Goal: Information Seeking & Learning: Learn about a topic

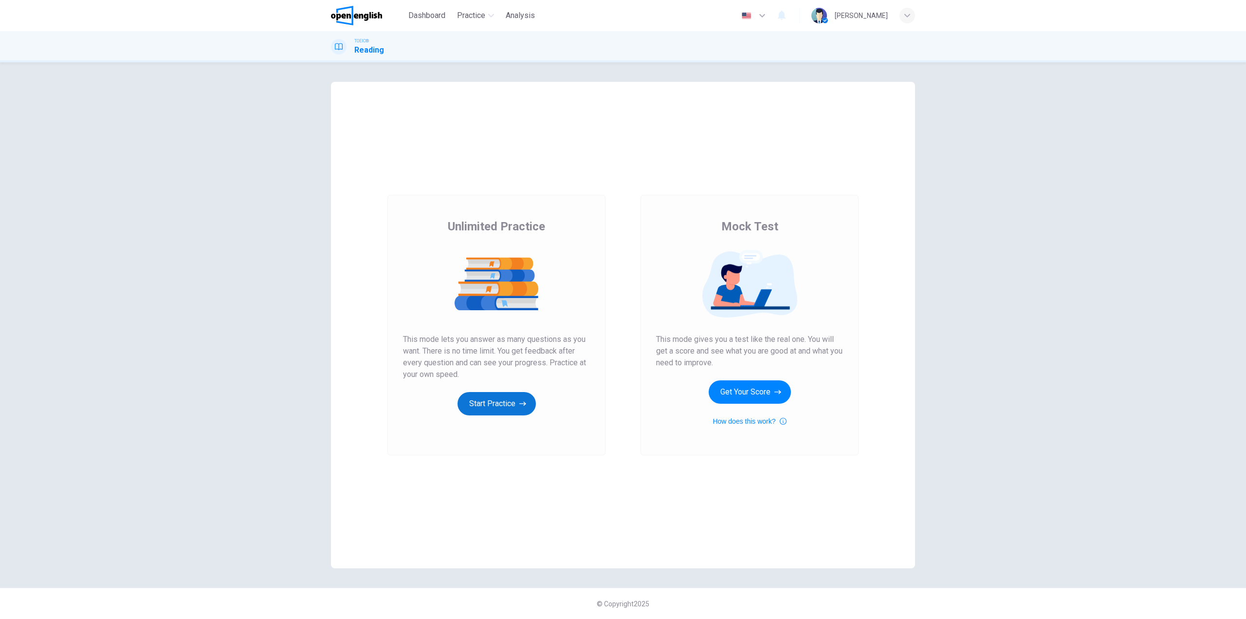
click at [519, 405] on icon "button" at bounding box center [522, 404] width 7 height 10
click at [526, 403] on icon "button" at bounding box center [522, 404] width 7 height 10
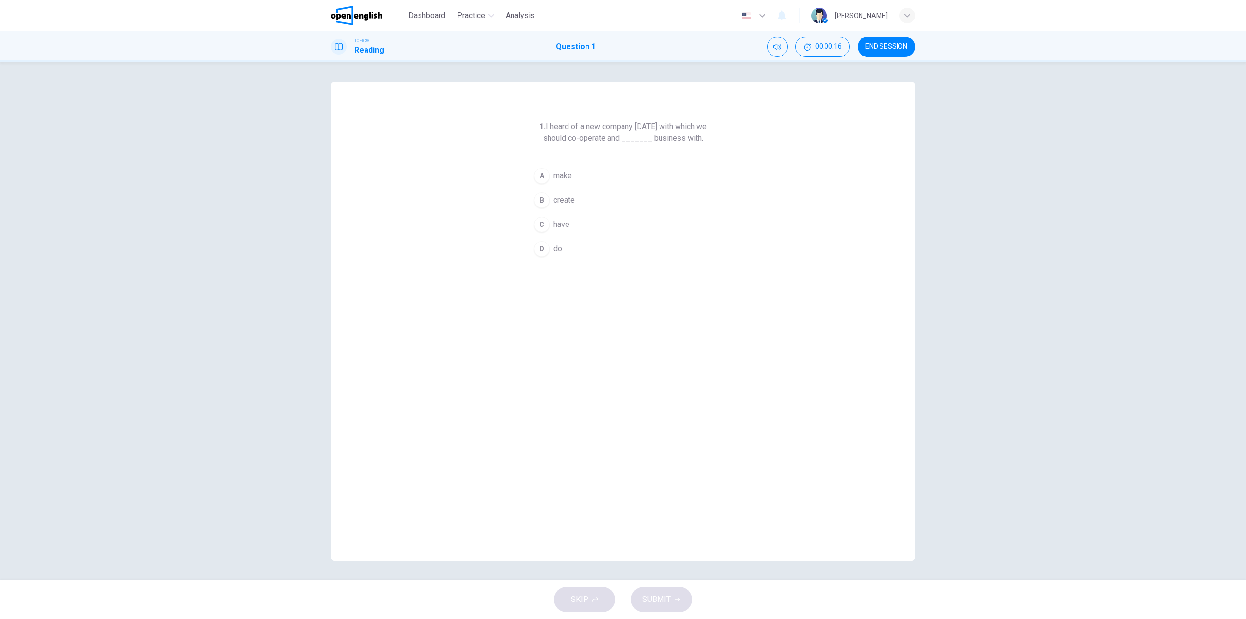
click at [540, 222] on div "C" at bounding box center [542, 225] width 16 height 16
click at [542, 246] on div "D" at bounding box center [542, 249] width 16 height 16
click at [676, 604] on button "SUBMIT" at bounding box center [661, 598] width 61 height 25
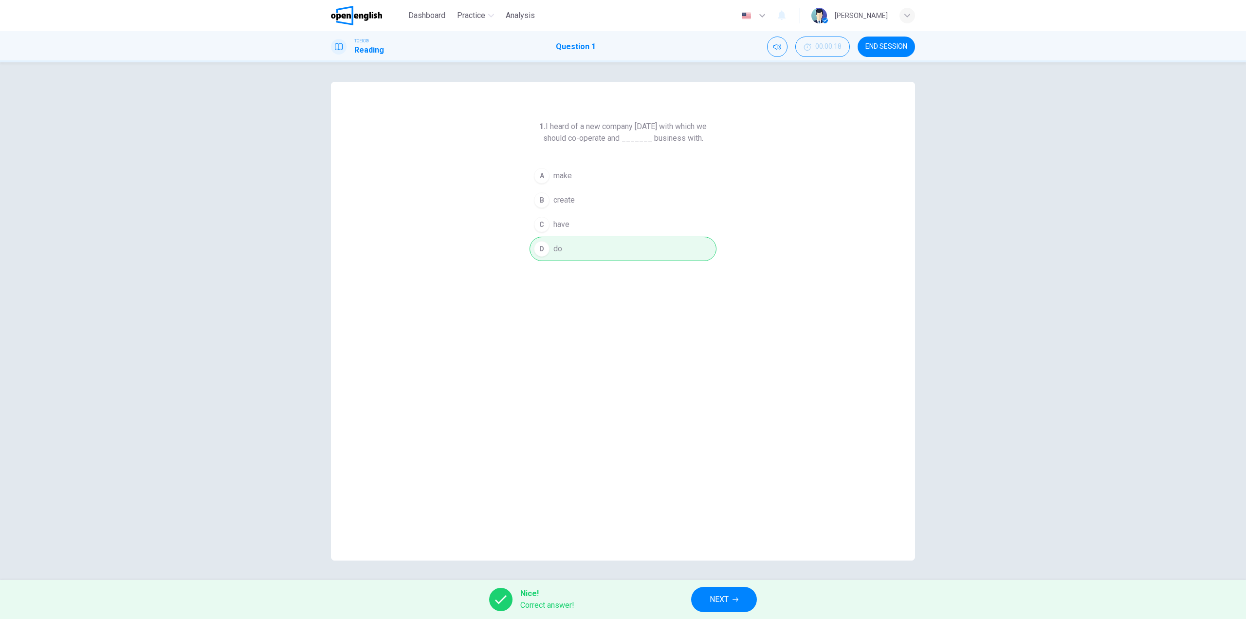
click at [703, 596] on button "NEXT" at bounding box center [724, 598] width 66 height 25
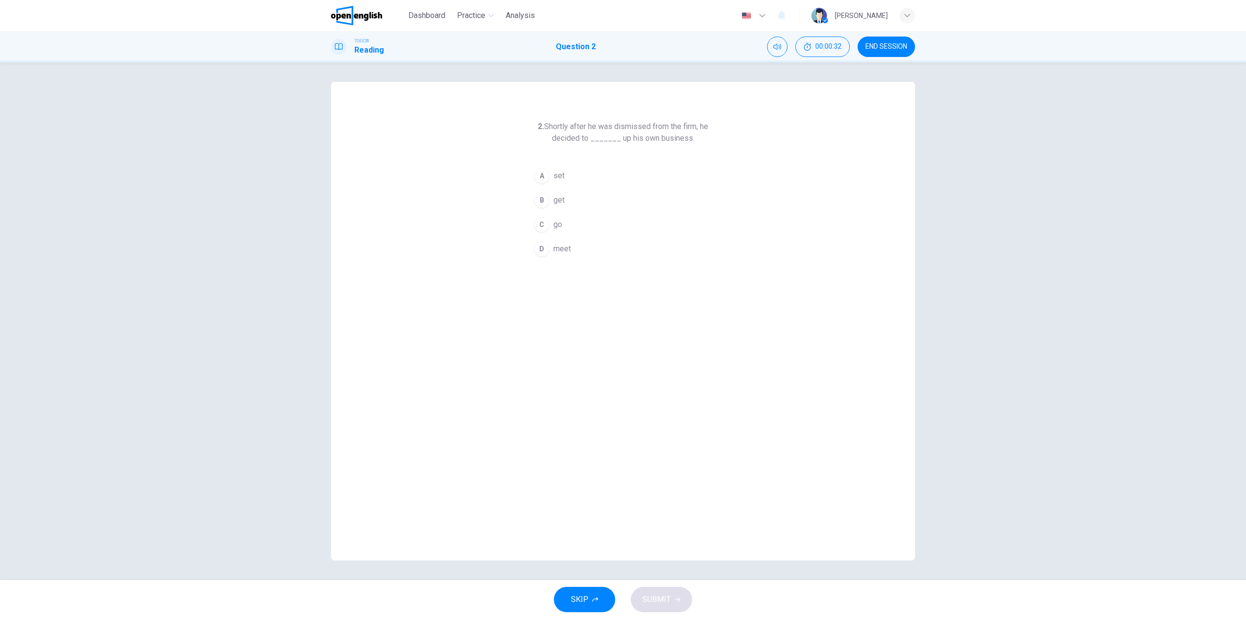
click at [544, 169] on div "A" at bounding box center [542, 176] width 16 height 16
click at [670, 603] on button "SUBMIT" at bounding box center [661, 598] width 61 height 25
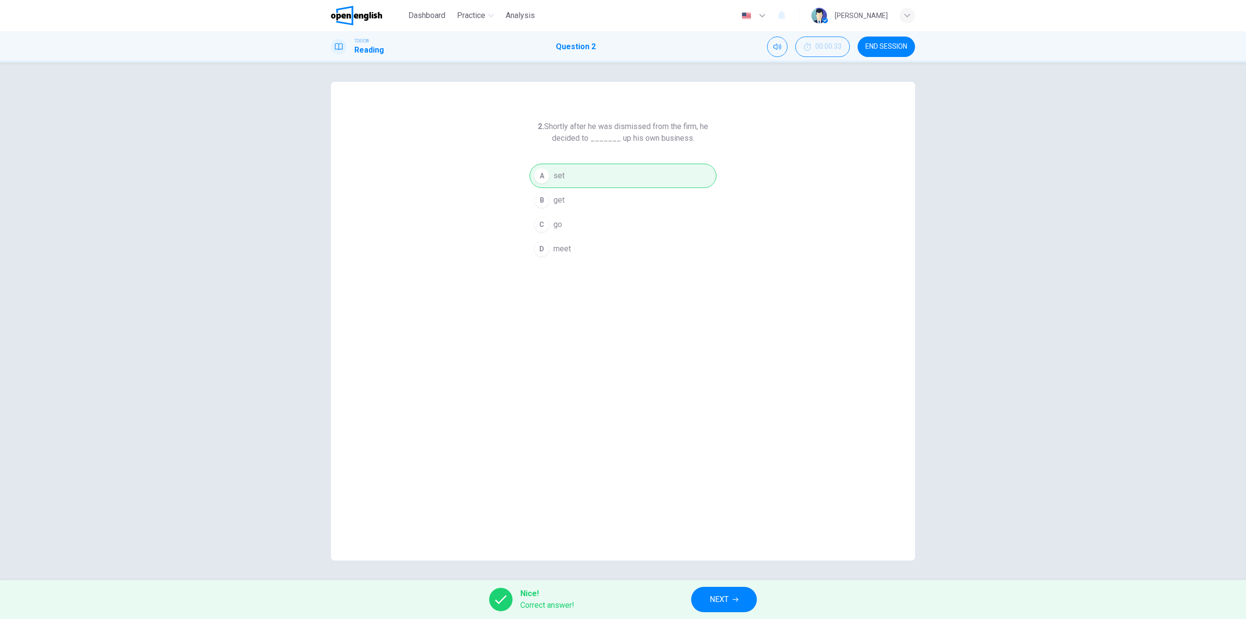
click at [697, 591] on button "NEXT" at bounding box center [724, 598] width 66 height 25
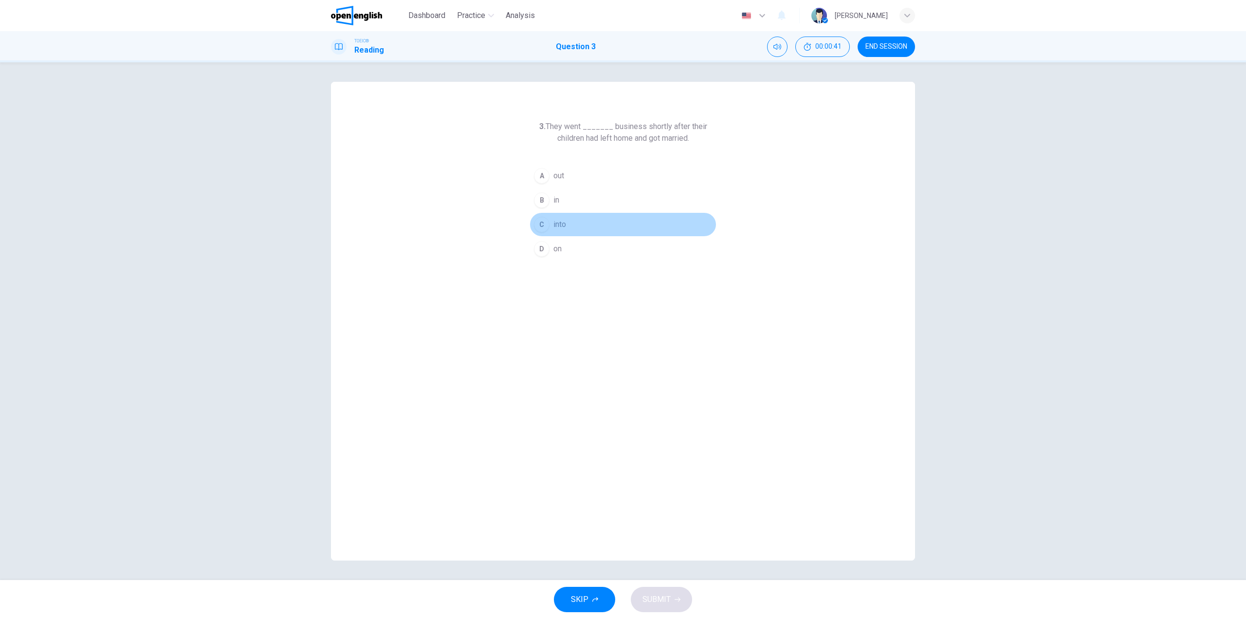
click at [542, 225] on div "C" at bounding box center [542, 225] width 16 height 16
click at [665, 589] on button "SUBMIT" at bounding box center [661, 598] width 61 height 25
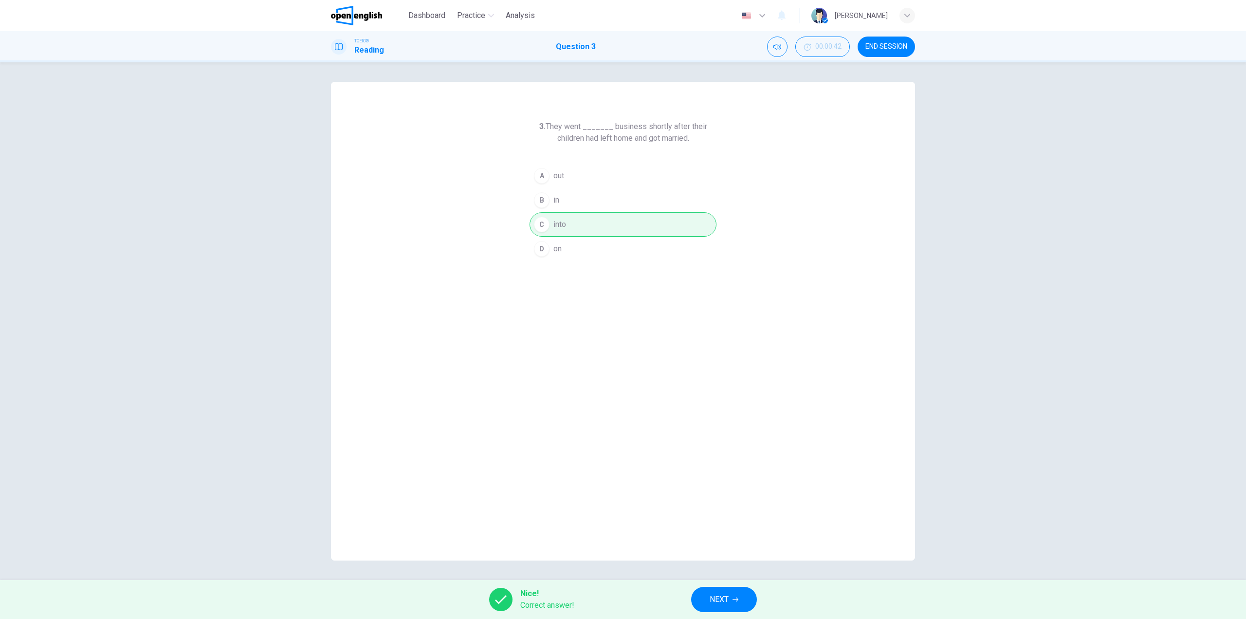
click at [714, 594] on span "NEXT" at bounding box center [719, 599] width 19 height 14
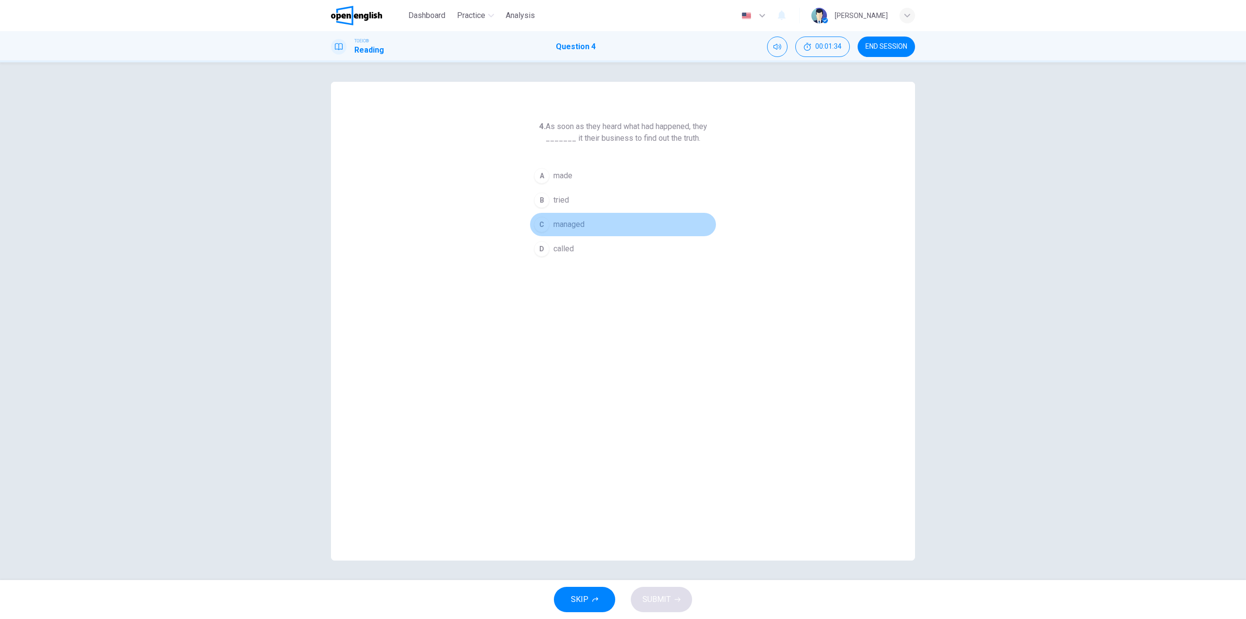
click at [574, 221] on span "managed" at bounding box center [568, 225] width 31 height 12
click at [555, 176] on span "made" at bounding box center [562, 176] width 19 height 12
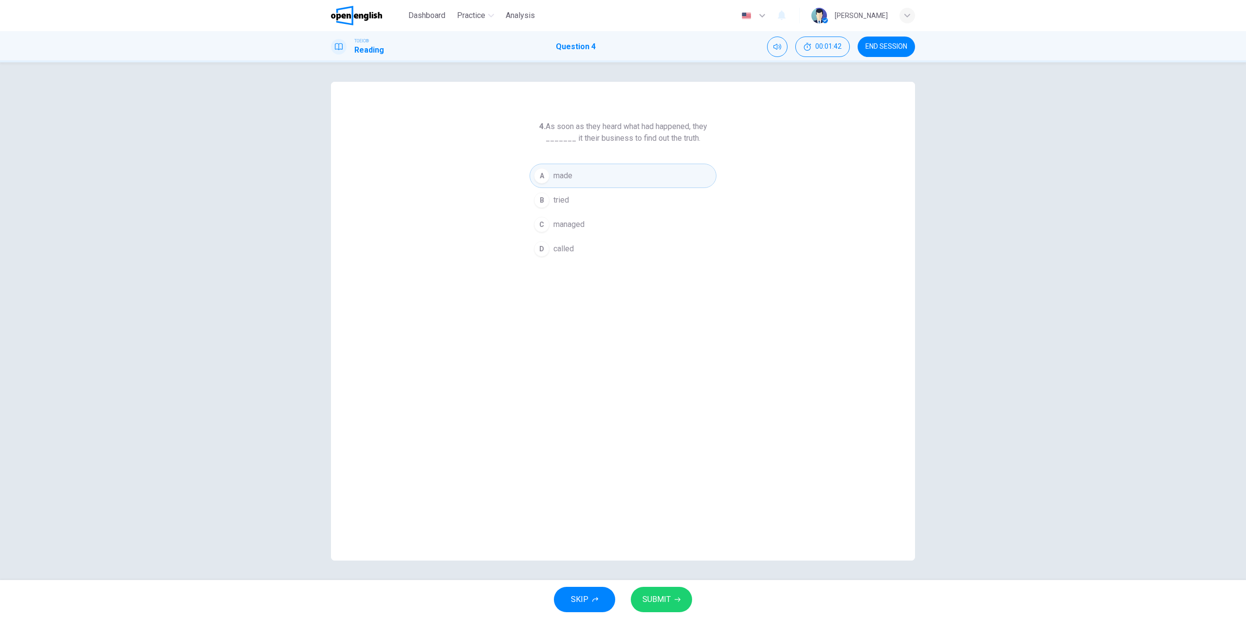
click at [667, 607] on button "SUBMIT" at bounding box center [661, 598] width 61 height 25
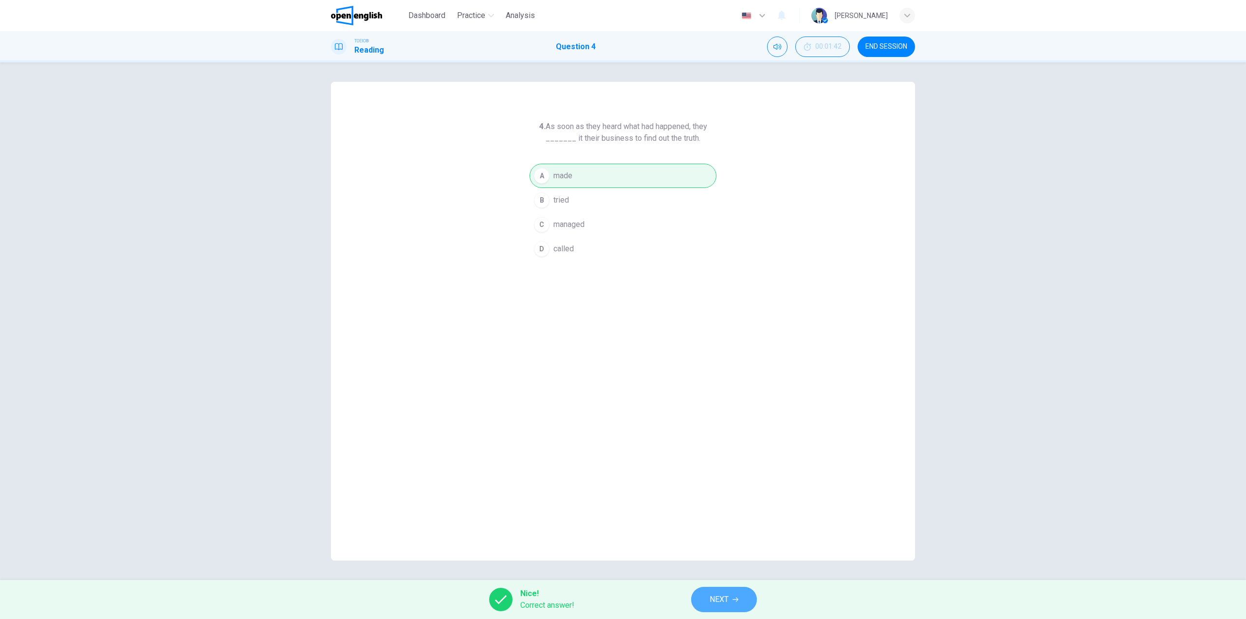
click at [711, 599] on span "NEXT" at bounding box center [719, 599] width 19 height 14
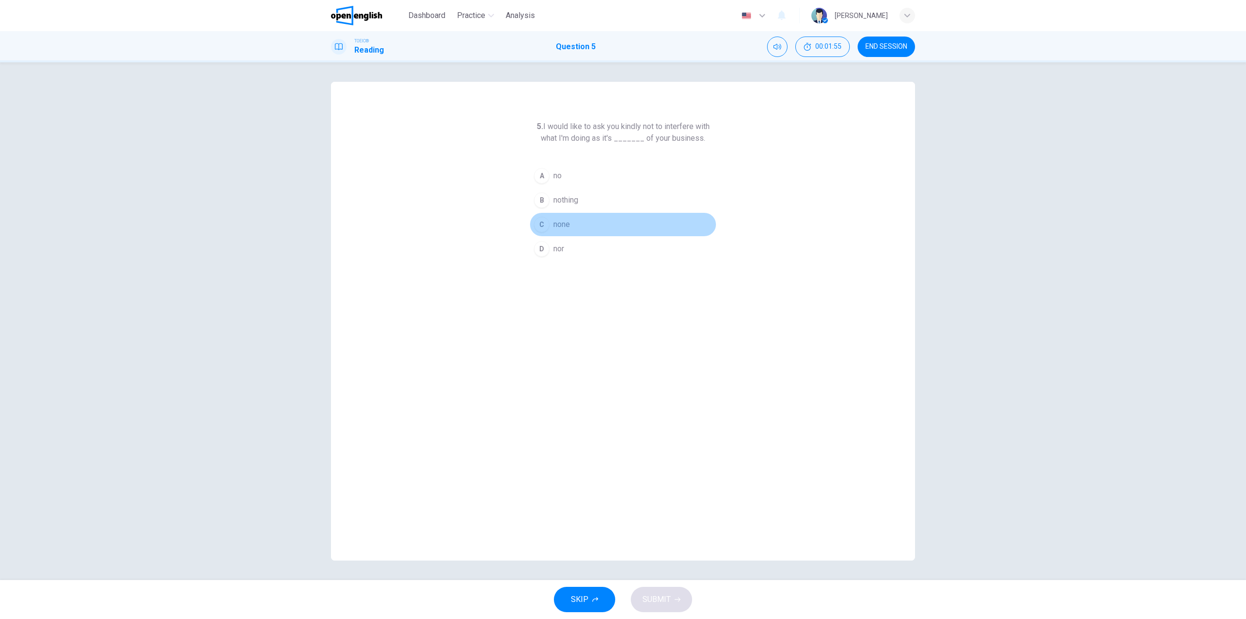
click at [556, 226] on span "none" at bounding box center [561, 225] width 17 height 12
click at [660, 600] on span "SUBMIT" at bounding box center [656, 599] width 28 height 14
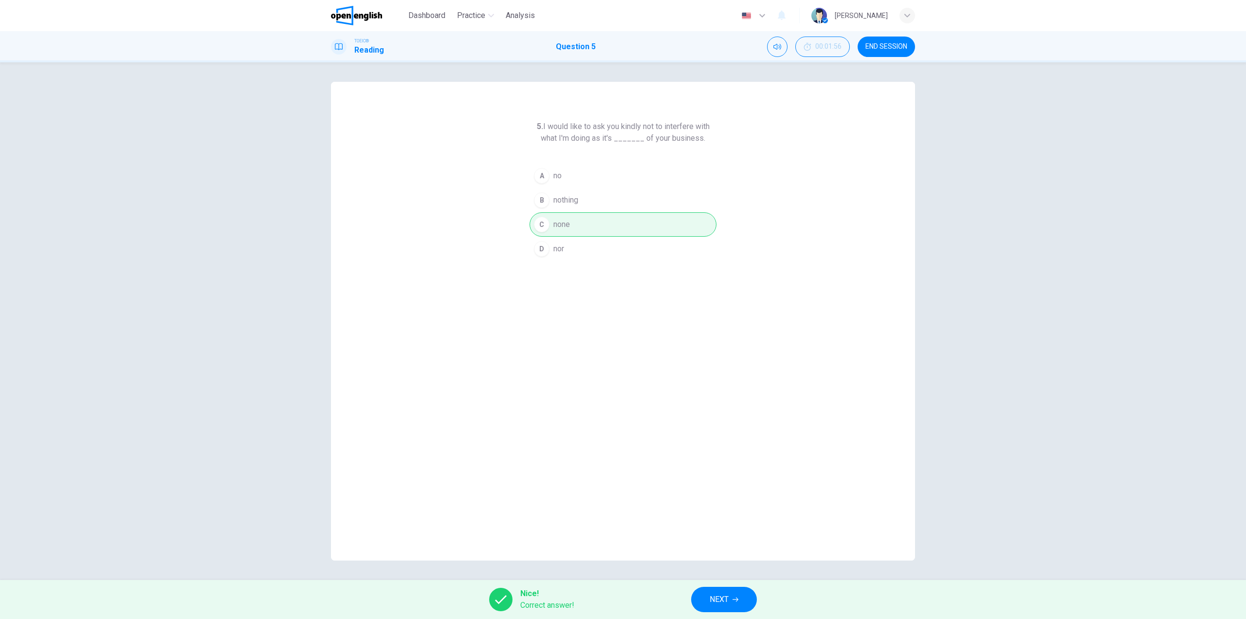
click at [713, 594] on span "NEXT" at bounding box center [719, 599] width 19 height 14
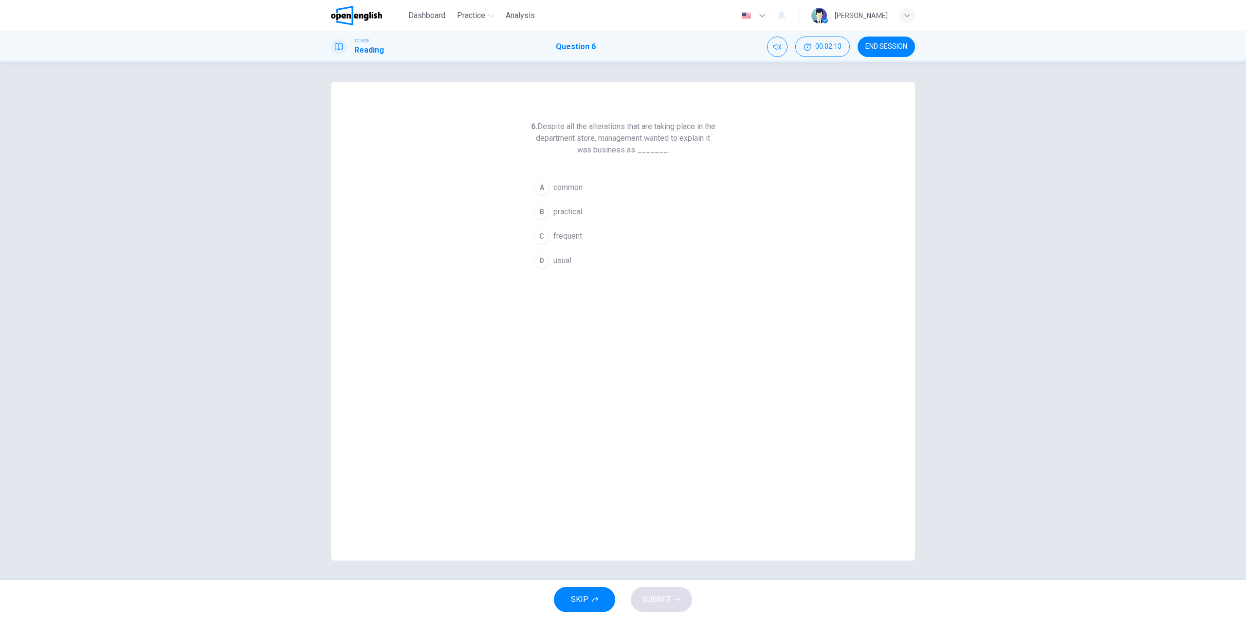
click at [547, 262] on div "D" at bounding box center [542, 261] width 16 height 16
click at [681, 612] on div "SKIP SUBMIT" at bounding box center [623, 599] width 1246 height 39
click at [674, 603] on button "SUBMIT" at bounding box center [661, 598] width 61 height 25
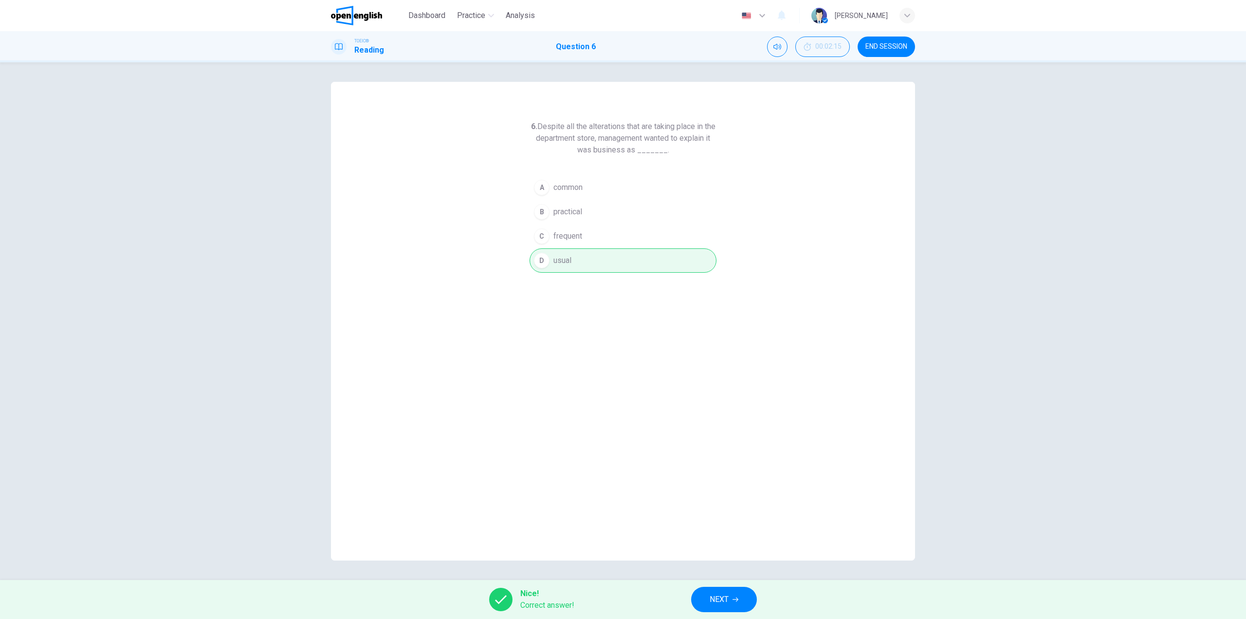
click at [715, 597] on span "NEXT" at bounding box center [719, 599] width 19 height 14
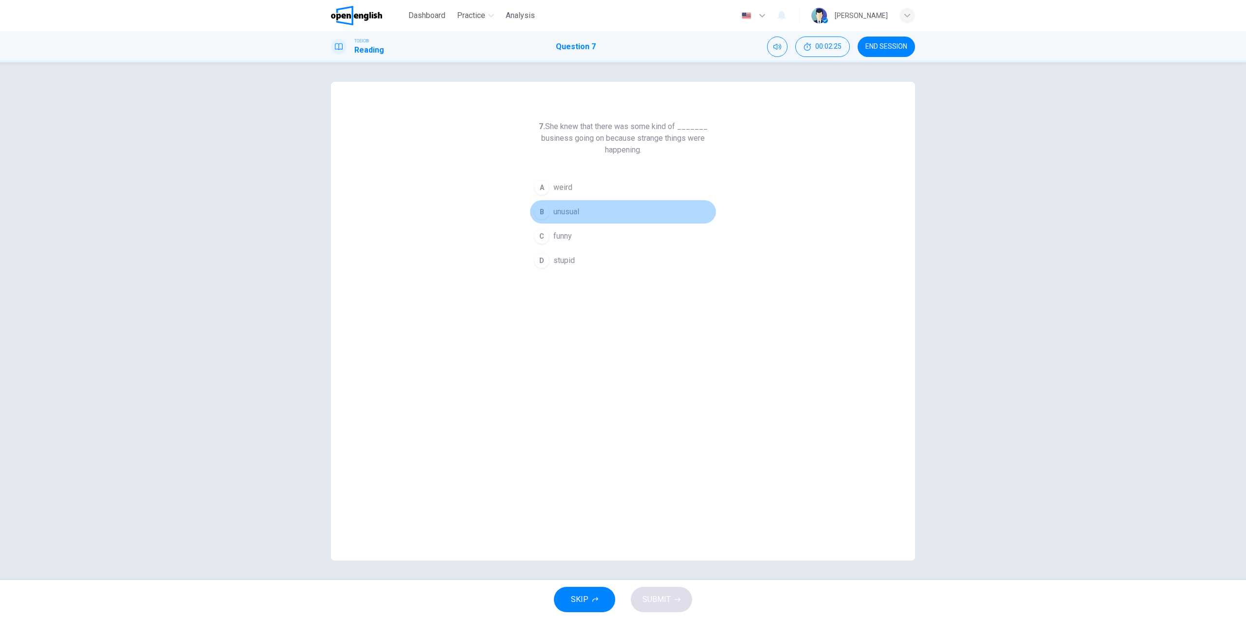
click at [566, 210] on span "unusual" at bounding box center [566, 212] width 26 height 12
click at [679, 605] on button "SUBMIT" at bounding box center [661, 598] width 61 height 25
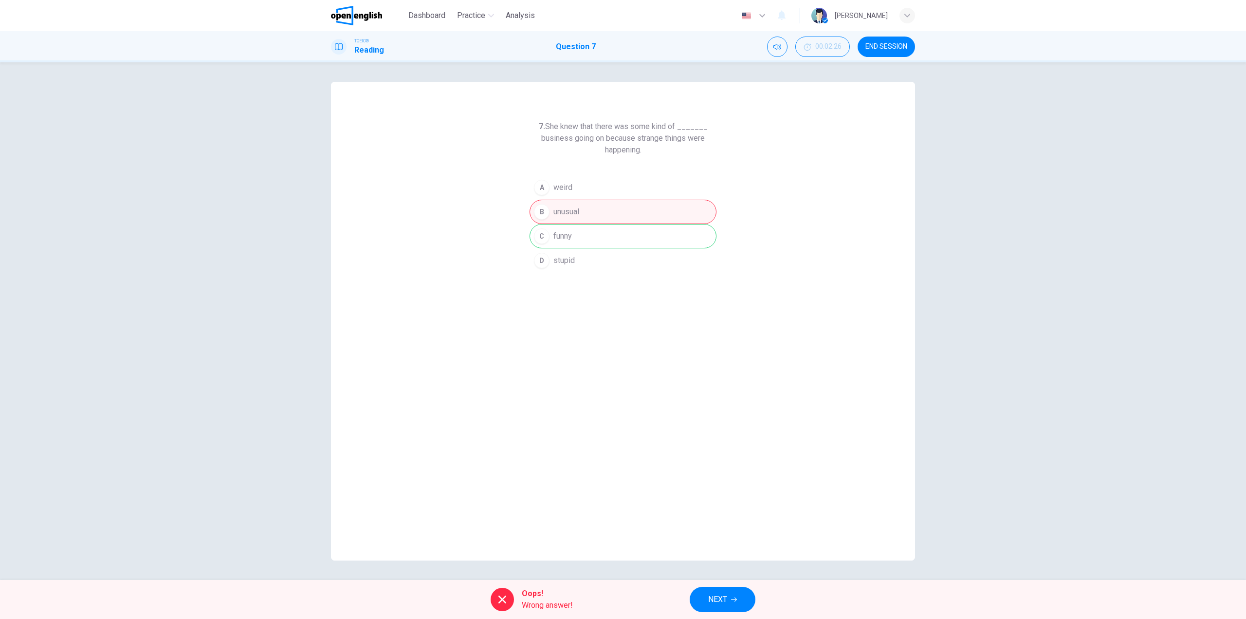
click at [710, 596] on span "NEXT" at bounding box center [717, 599] width 19 height 14
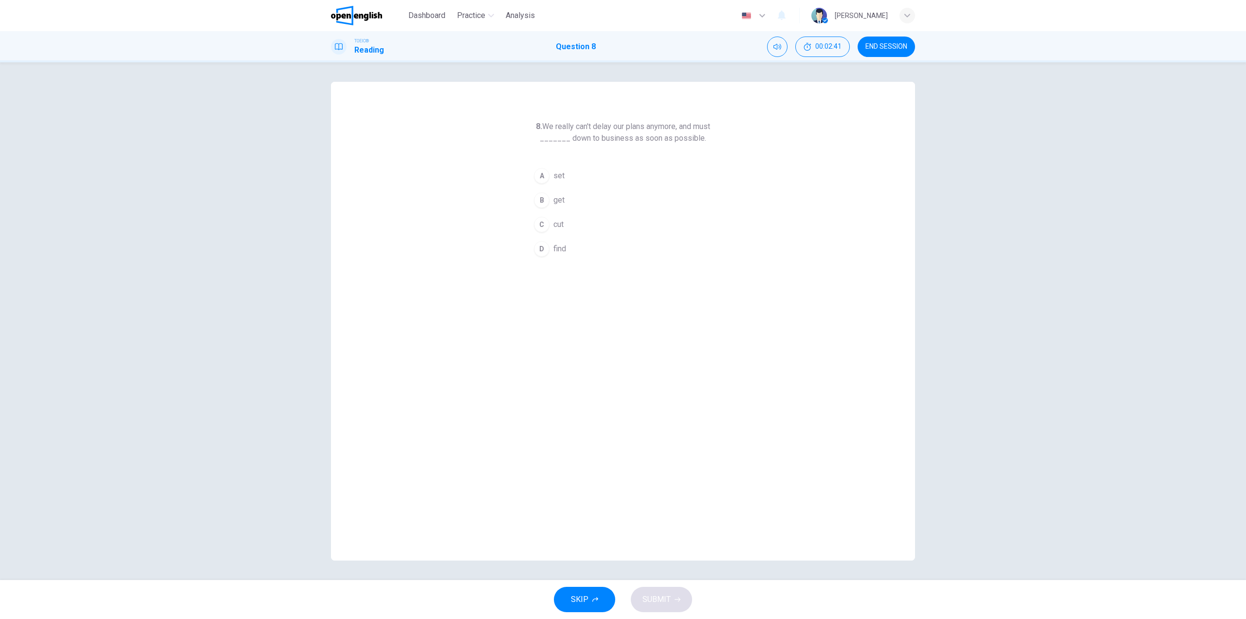
click at [547, 180] on div "A" at bounding box center [542, 176] width 16 height 16
click at [671, 601] on button "SUBMIT" at bounding box center [661, 598] width 61 height 25
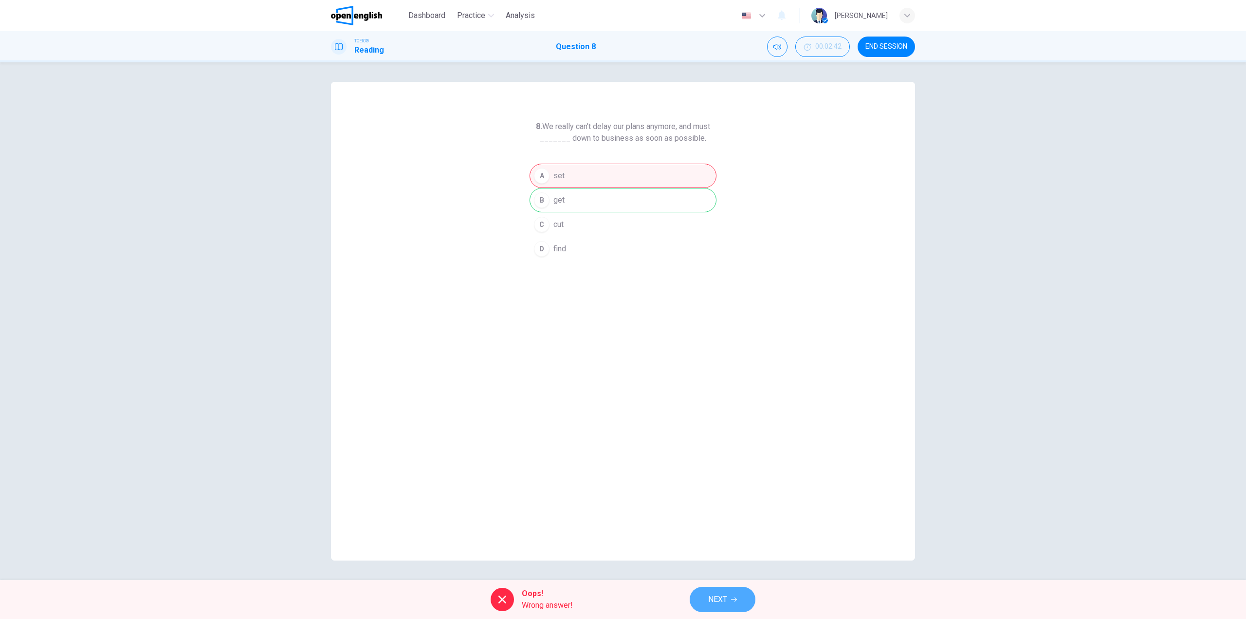
click at [711, 593] on span "NEXT" at bounding box center [717, 599] width 19 height 14
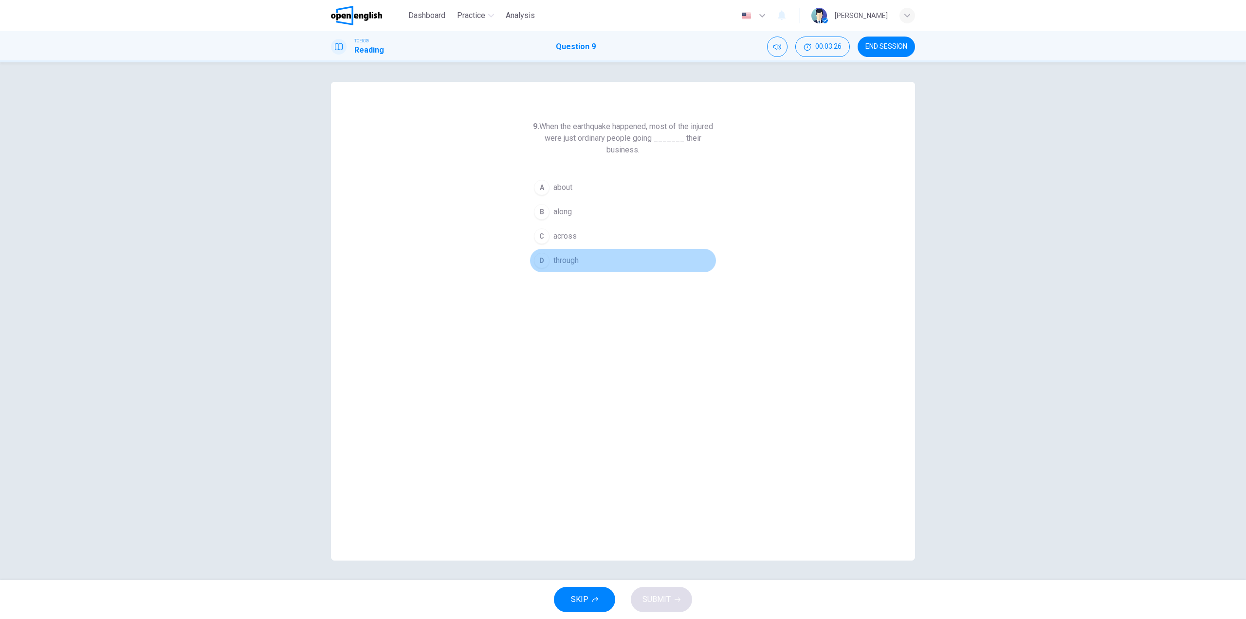
click at [542, 259] on div "D" at bounding box center [542, 261] width 16 height 16
click at [679, 605] on button "SUBMIT" at bounding box center [661, 598] width 61 height 25
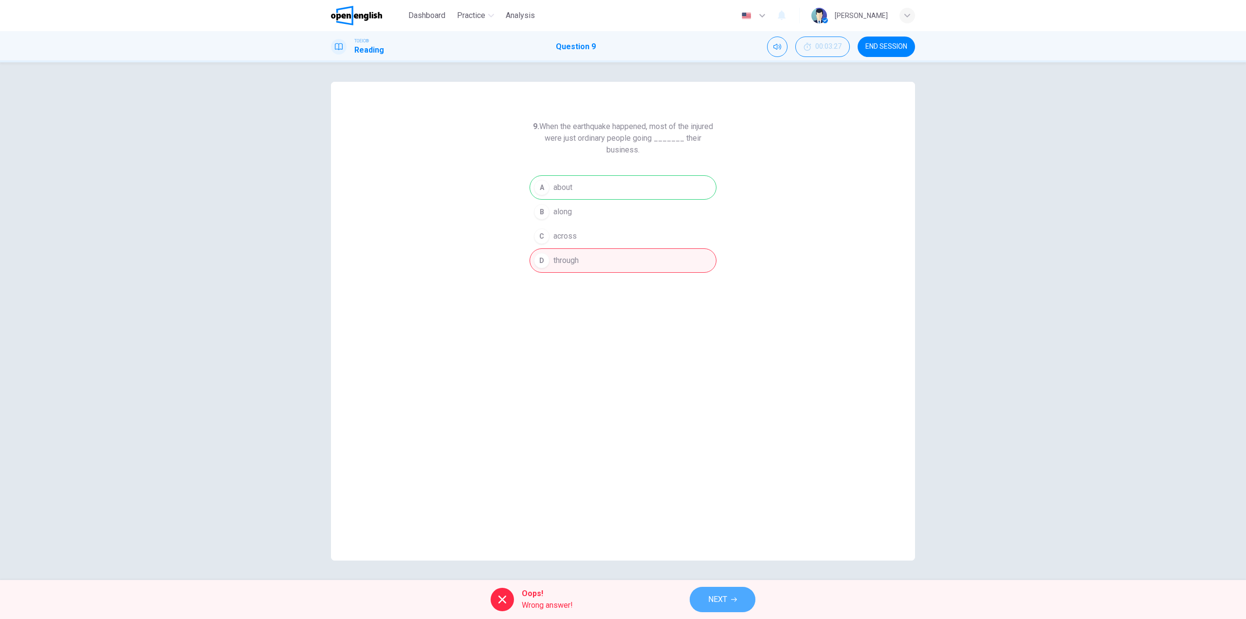
click at [710, 596] on span "NEXT" at bounding box center [717, 599] width 19 height 14
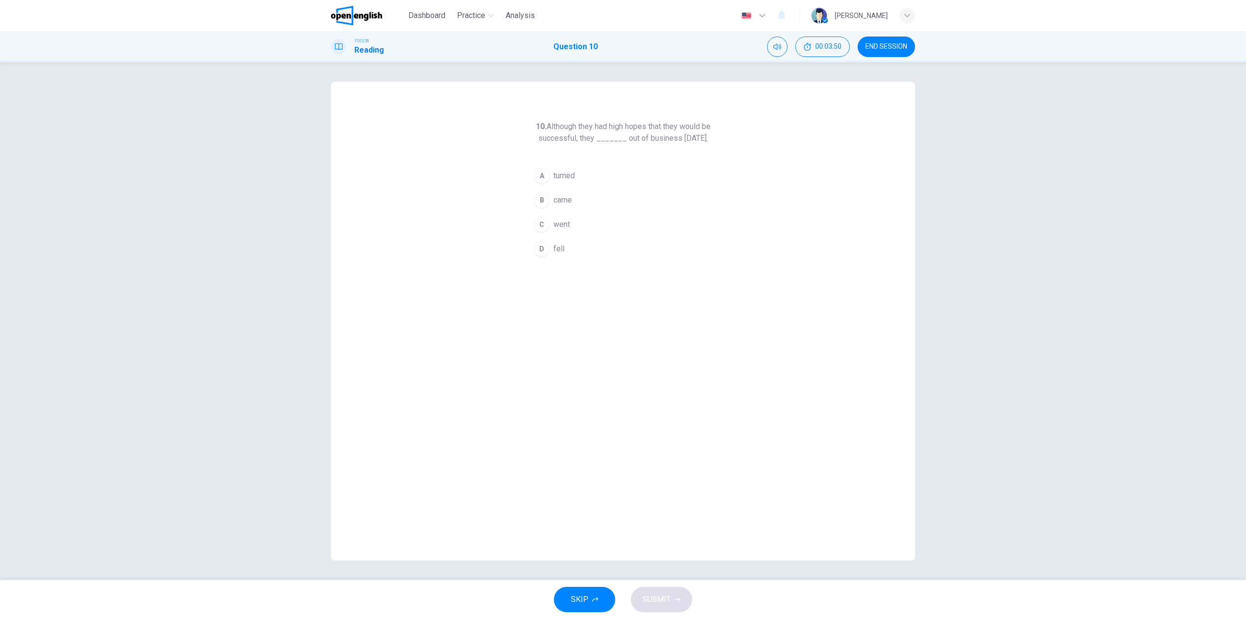
click at [544, 208] on div "B" at bounding box center [542, 200] width 16 height 16
click at [653, 602] on span "SUBMIT" at bounding box center [656, 599] width 28 height 14
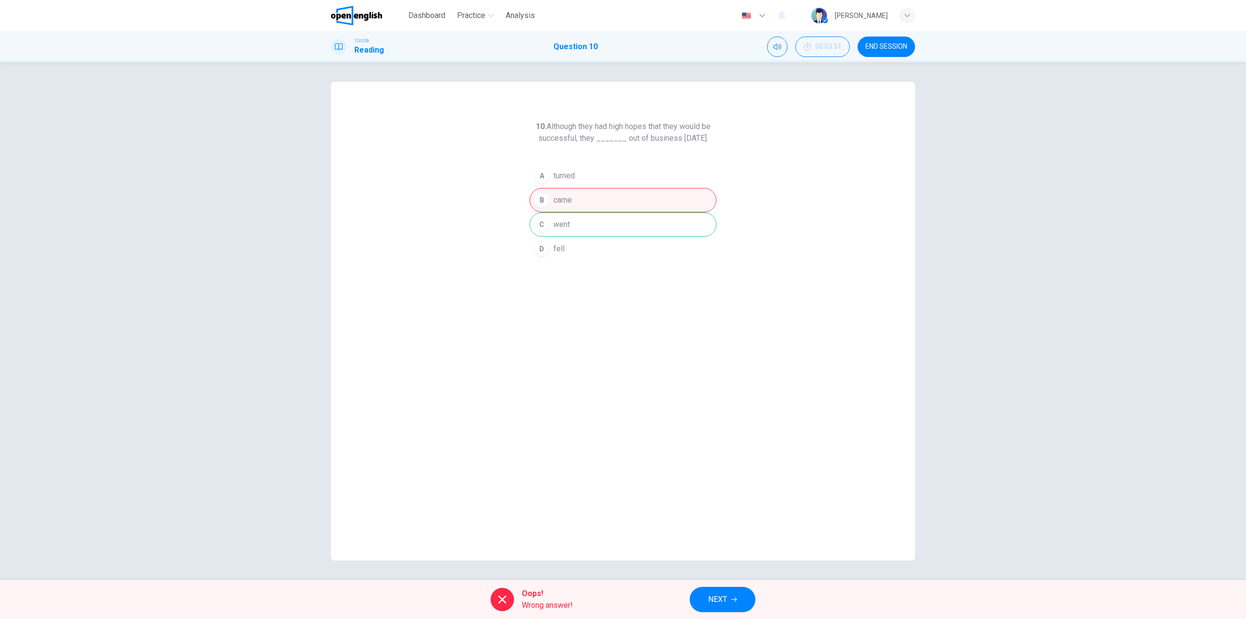
click at [718, 595] on span "NEXT" at bounding box center [717, 599] width 19 height 14
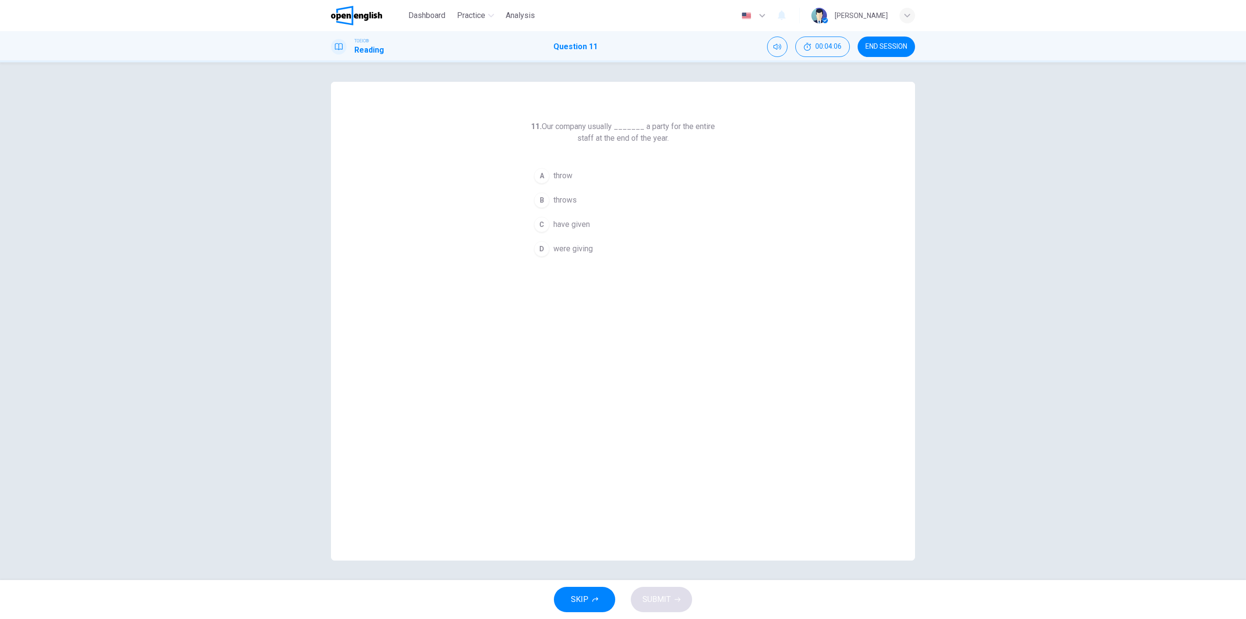
click at [544, 202] on div "B" at bounding box center [542, 200] width 16 height 16
click at [661, 604] on span "SUBMIT" at bounding box center [656, 599] width 28 height 14
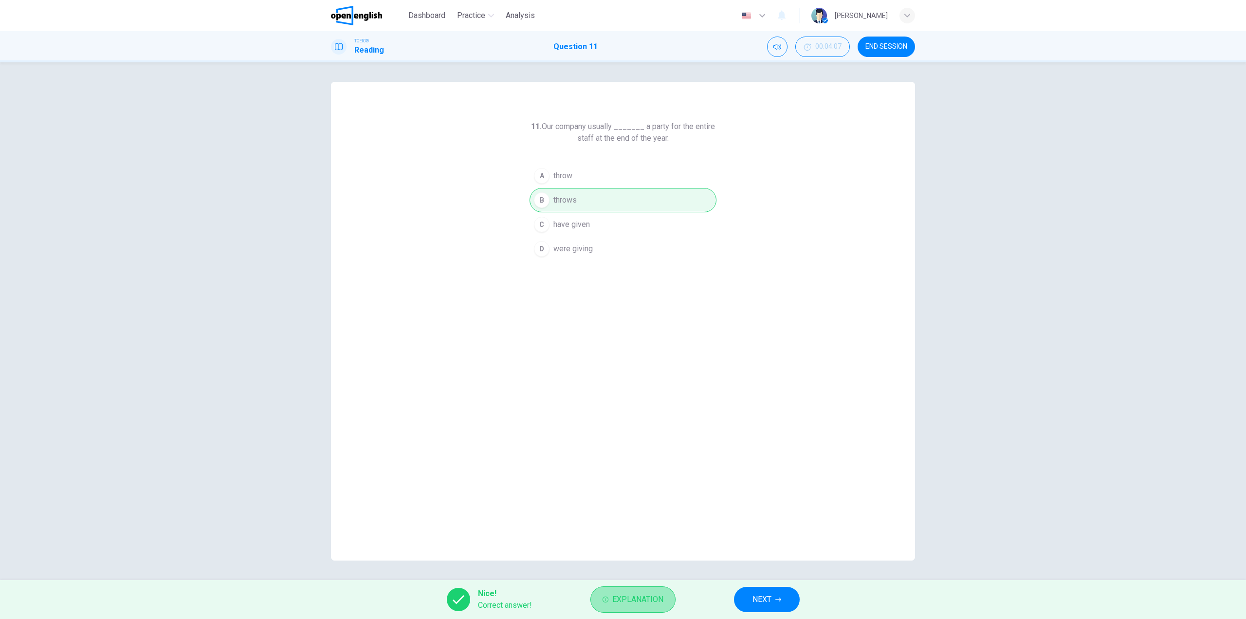
click at [636, 595] on span "Explanation" at bounding box center [637, 599] width 51 height 14
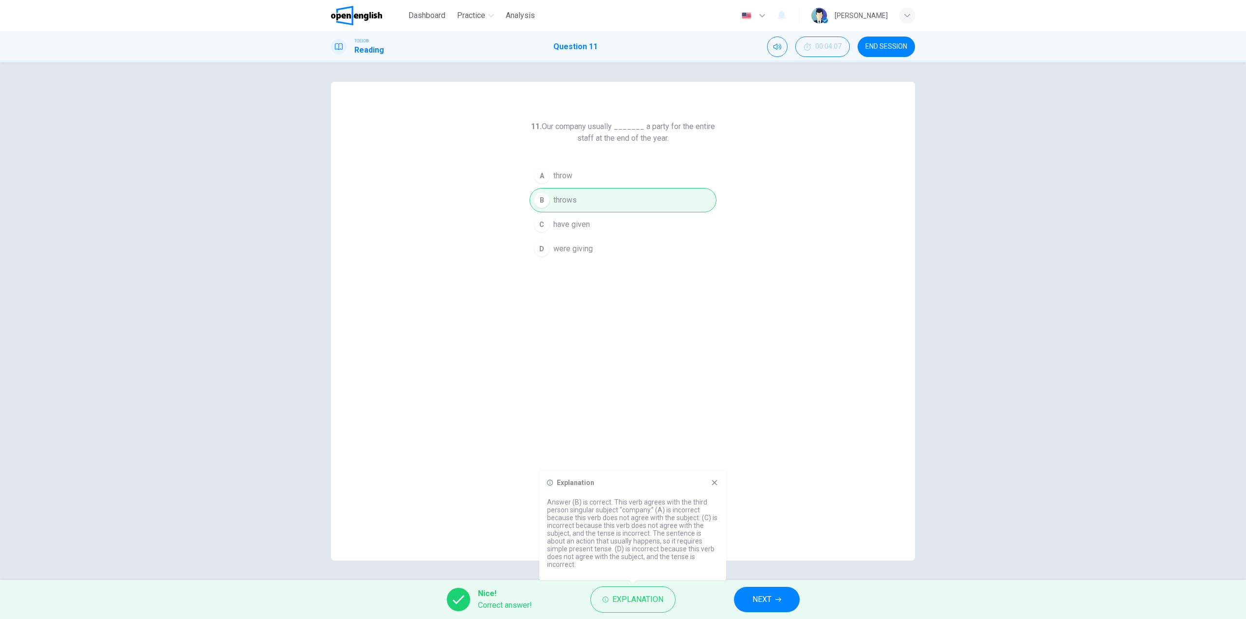
click at [756, 599] on span "NEXT" at bounding box center [761, 599] width 19 height 14
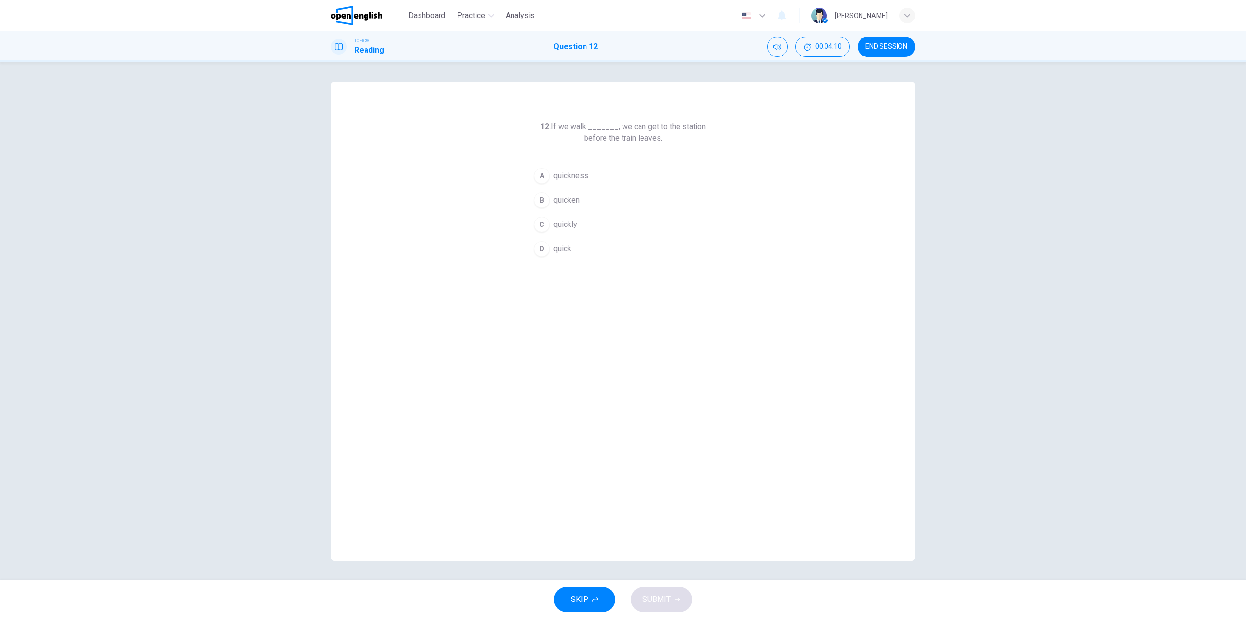
click at [542, 224] on div "C" at bounding box center [542, 225] width 16 height 16
click at [674, 596] on icon "button" at bounding box center [677, 599] width 6 height 6
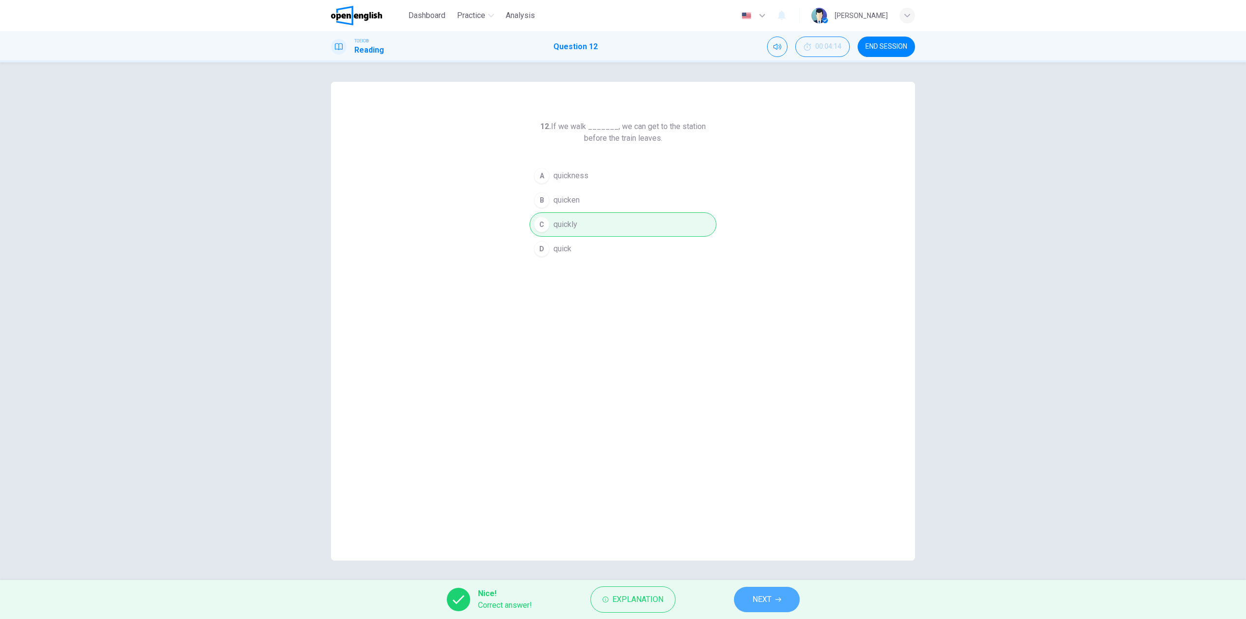
click at [754, 599] on span "NEXT" at bounding box center [761, 599] width 19 height 14
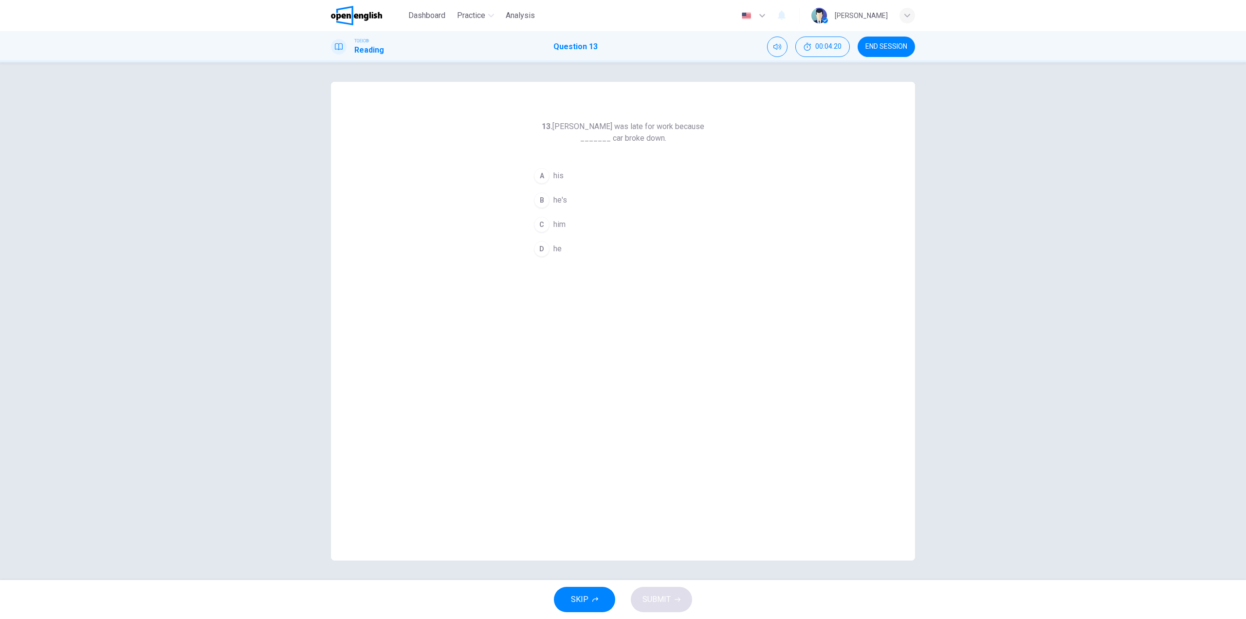
click at [544, 176] on div "A" at bounding box center [542, 176] width 16 height 16
click at [670, 598] on button "SUBMIT" at bounding box center [661, 598] width 61 height 25
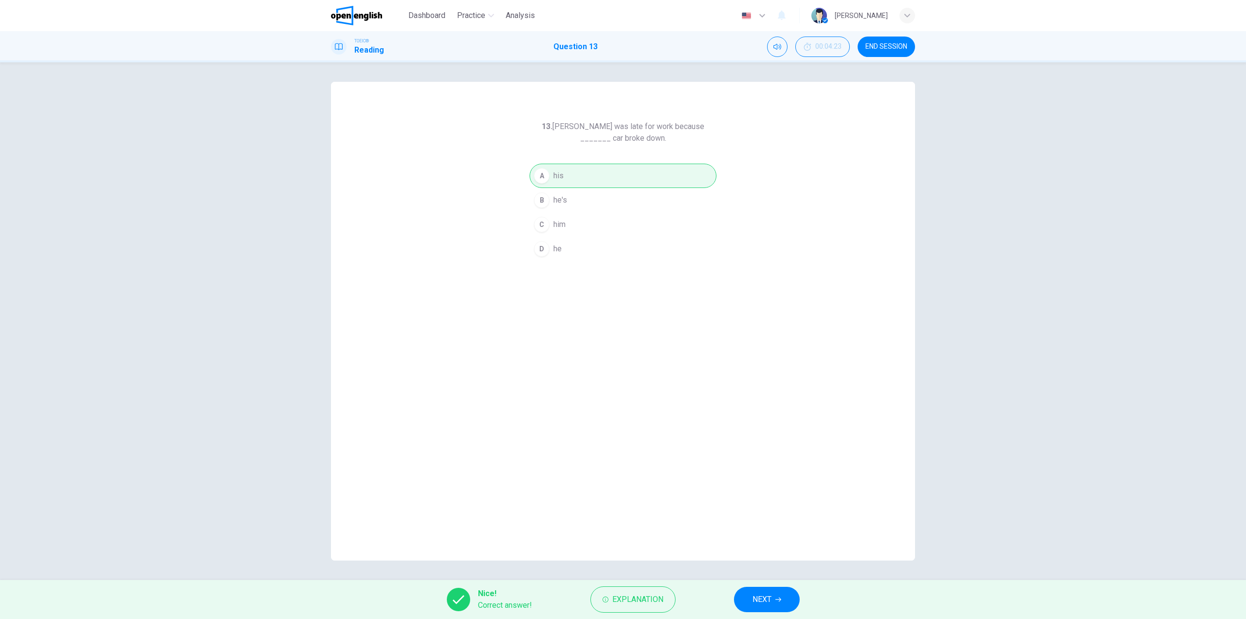
click at [741, 602] on button "NEXT" at bounding box center [767, 598] width 66 height 25
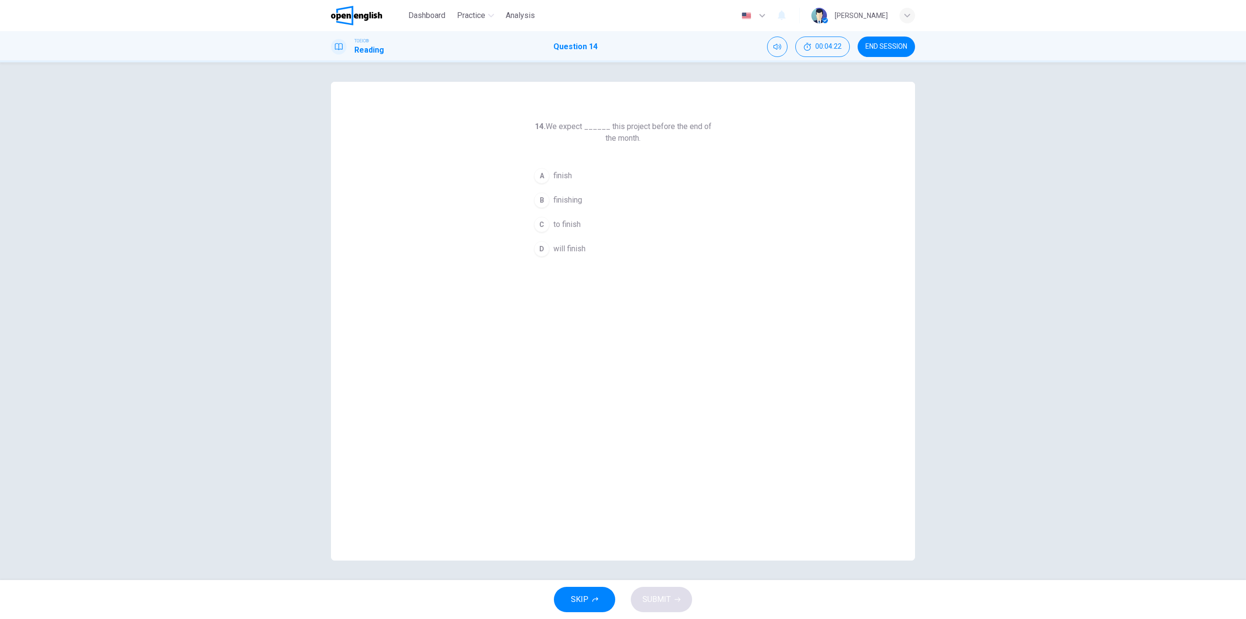
click at [753, 598] on div "SKIP SUBMIT" at bounding box center [623, 599] width 1246 height 39
click at [544, 225] on div "C" at bounding box center [542, 225] width 16 height 16
click at [672, 598] on button "SUBMIT" at bounding box center [661, 598] width 61 height 25
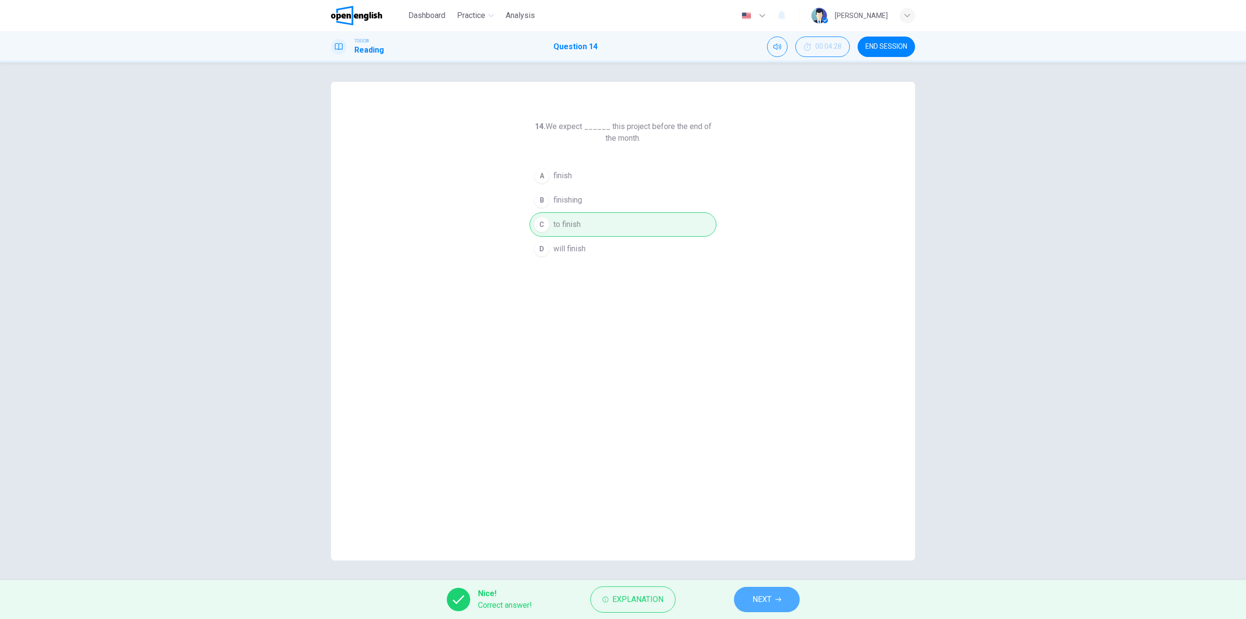
click at [765, 597] on span "NEXT" at bounding box center [761, 599] width 19 height 14
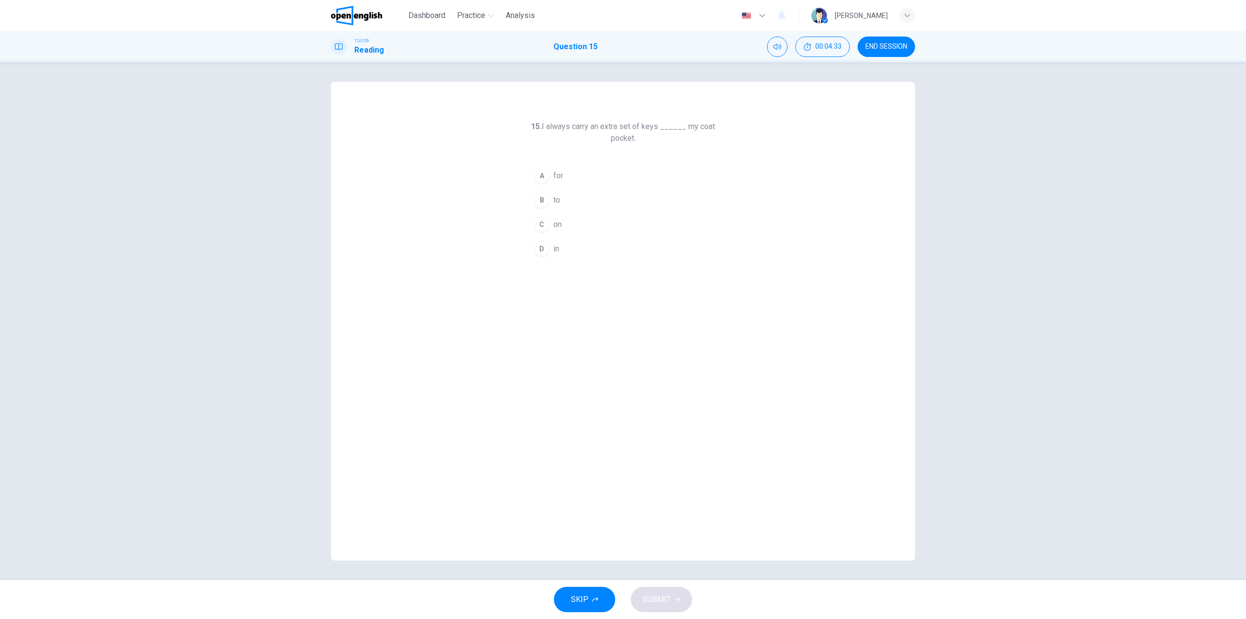
click at [538, 223] on div "C" at bounding box center [542, 225] width 16 height 16
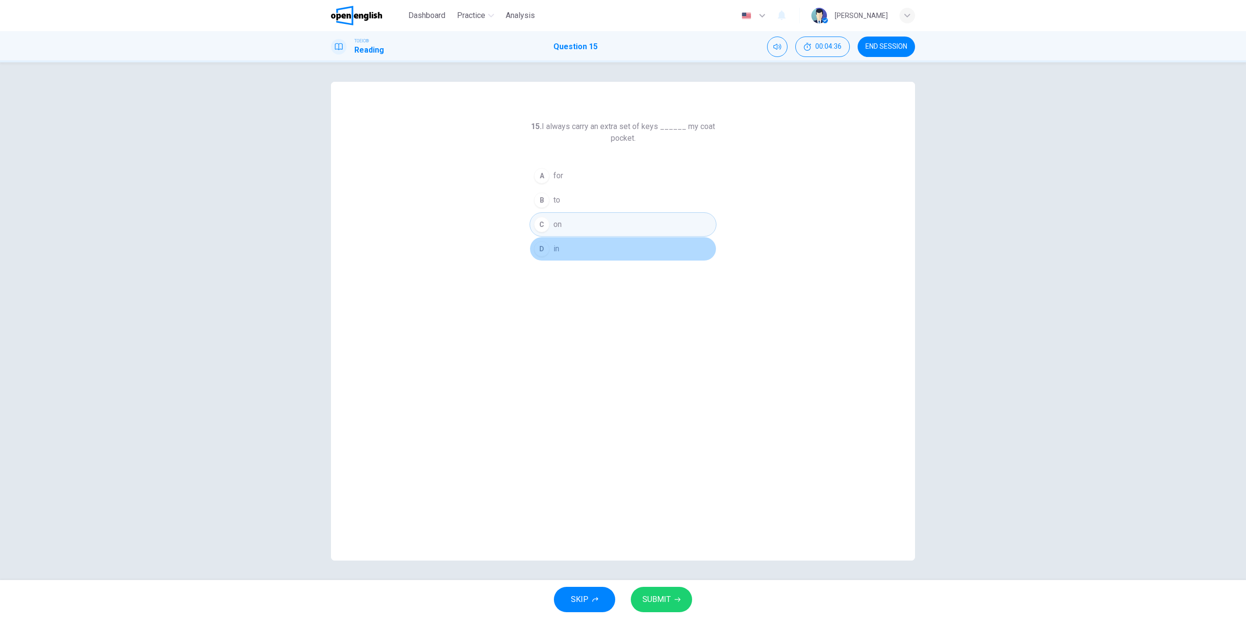
click at [538, 246] on div "D" at bounding box center [542, 249] width 16 height 16
click at [661, 601] on span "SUBMIT" at bounding box center [656, 599] width 28 height 14
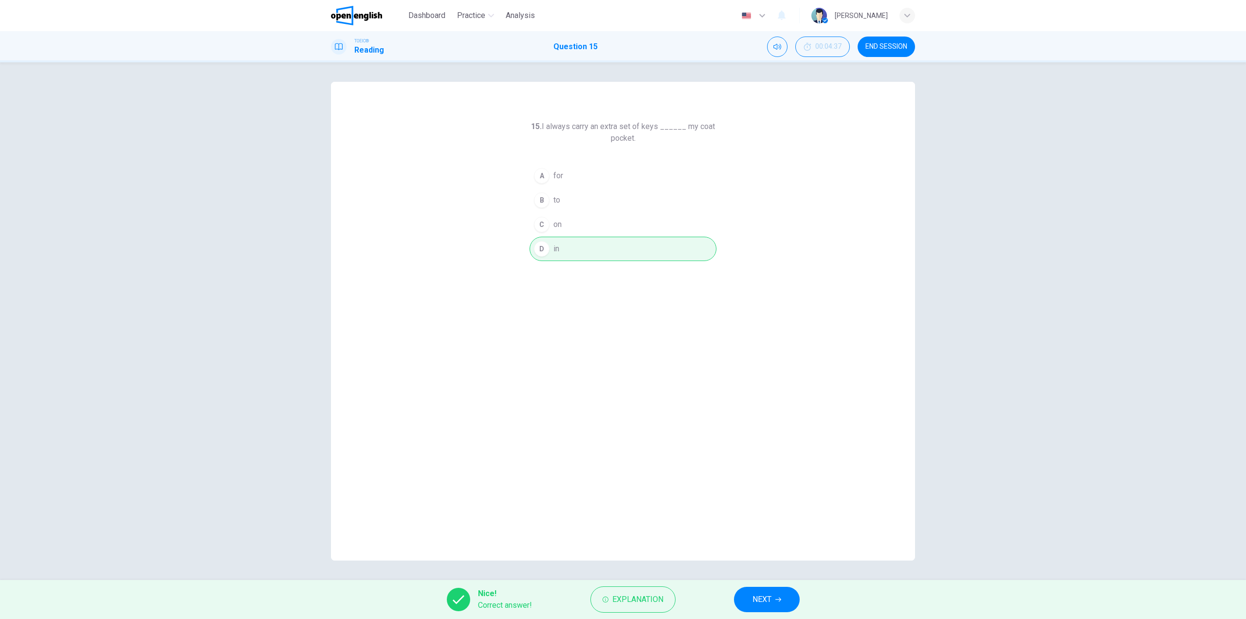
click at [744, 594] on button "NEXT" at bounding box center [767, 598] width 66 height 25
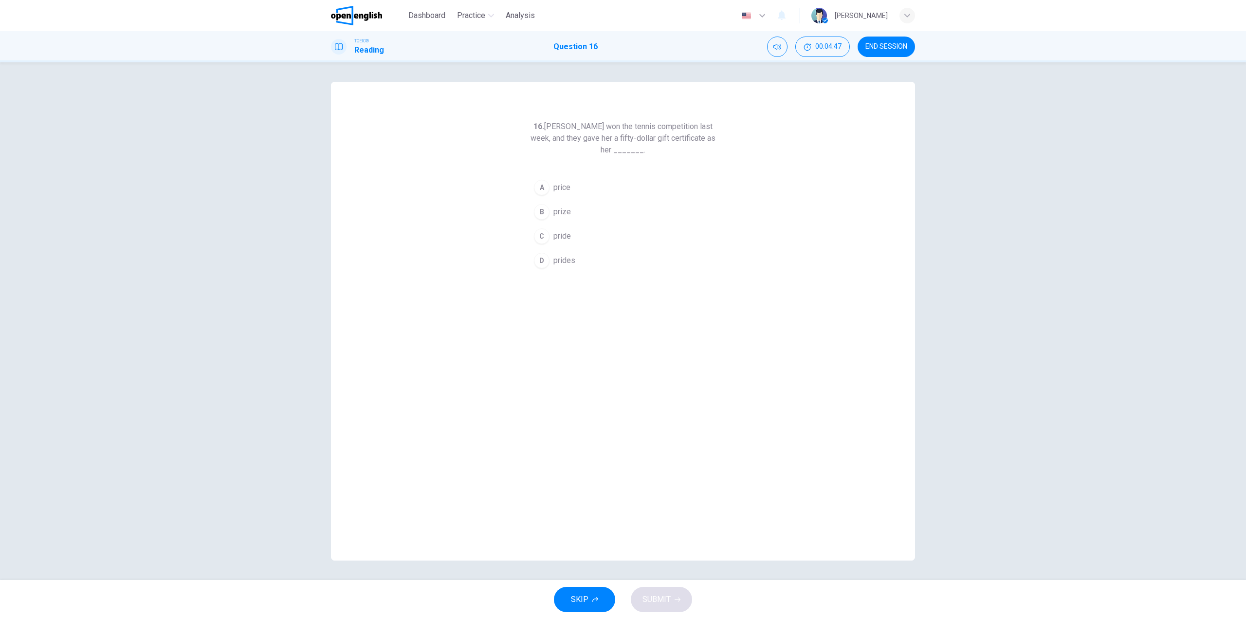
click at [541, 208] on div "B" at bounding box center [542, 212] width 16 height 16
click at [669, 601] on span "SUBMIT" at bounding box center [656, 599] width 28 height 14
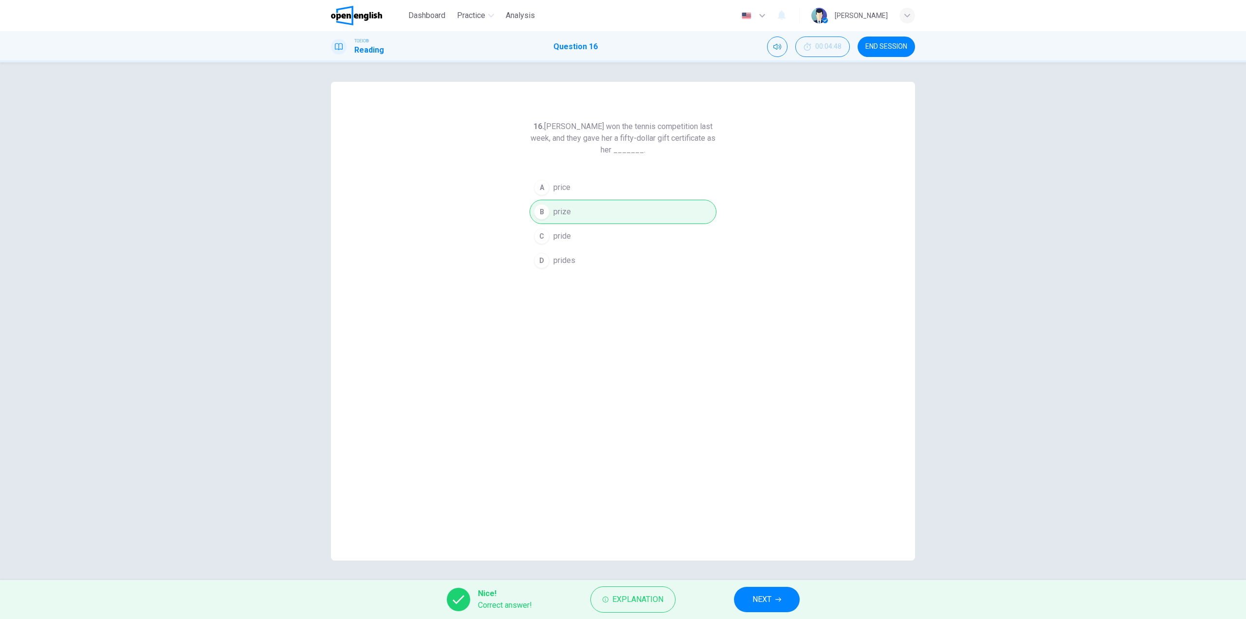
click at [765, 603] on span "NEXT" at bounding box center [761, 599] width 19 height 14
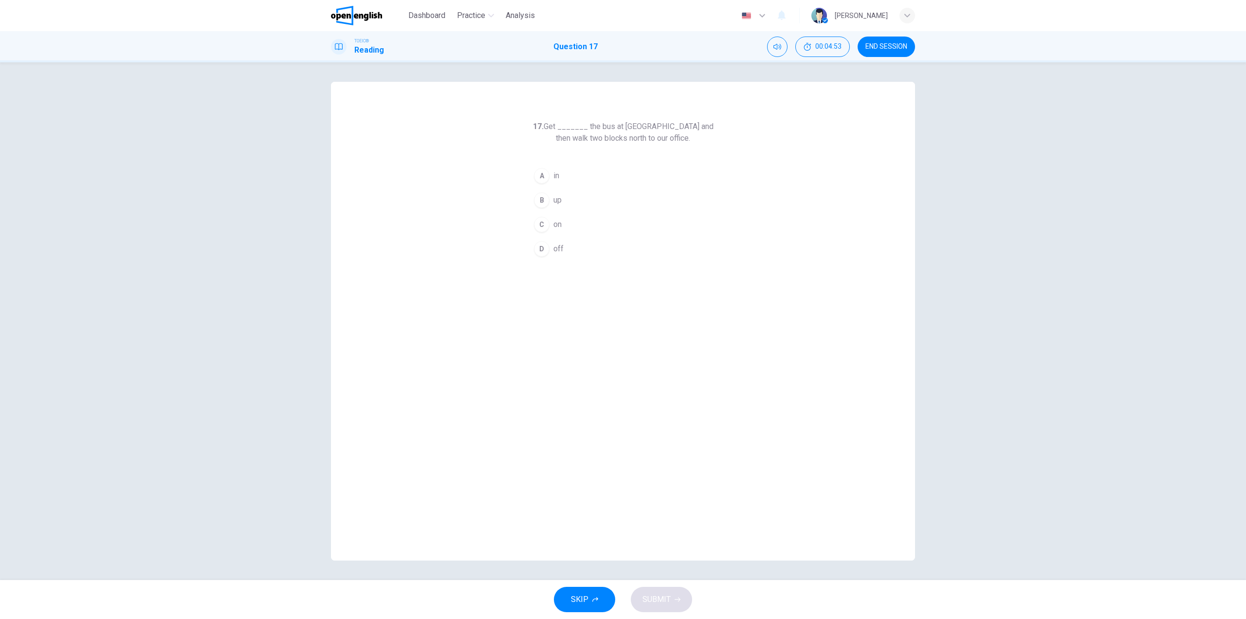
click at [540, 247] on div "D" at bounding box center [542, 249] width 16 height 16
click at [661, 607] on button "SUBMIT" at bounding box center [661, 598] width 61 height 25
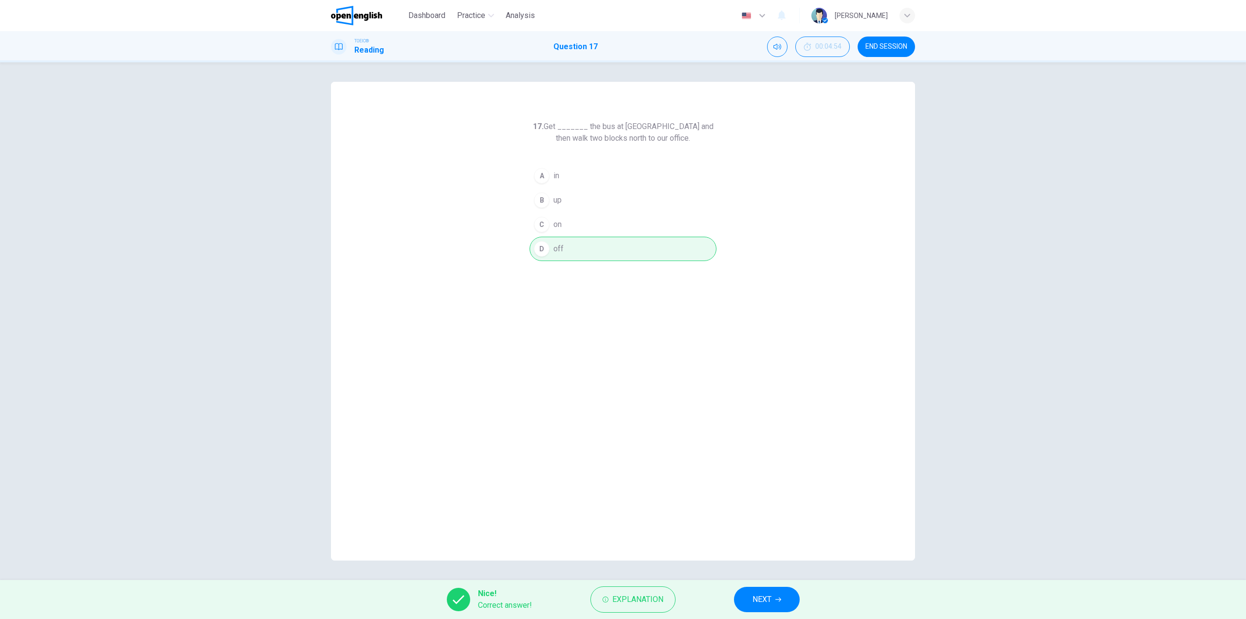
click at [757, 593] on span "NEXT" at bounding box center [761, 599] width 19 height 14
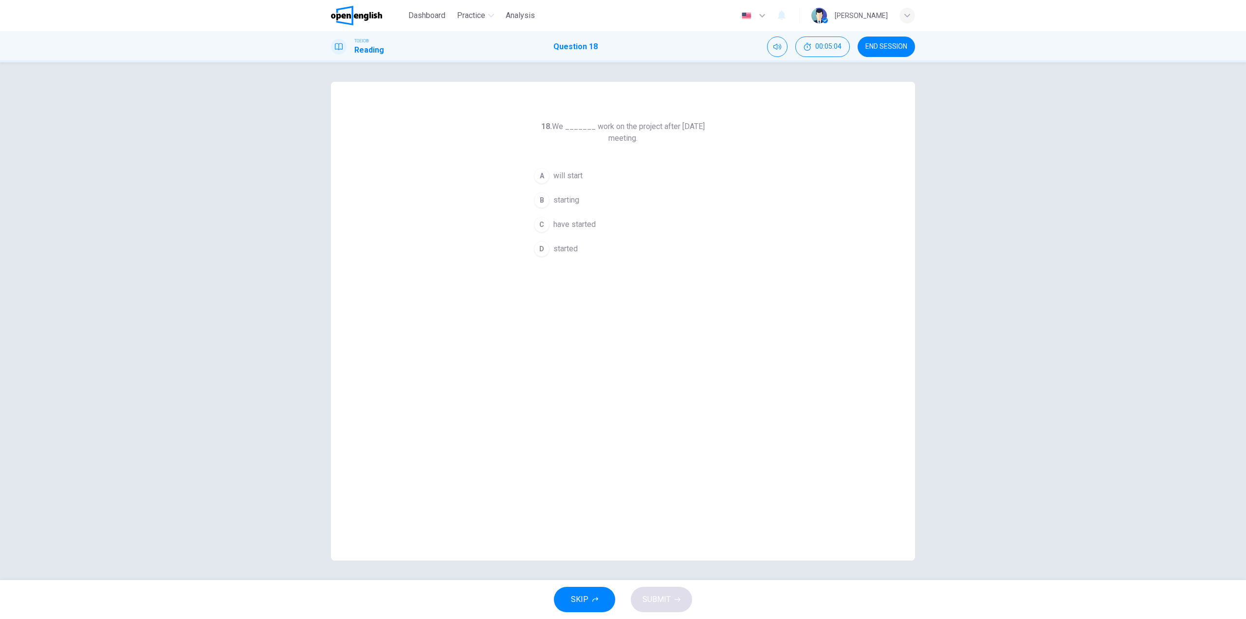
click at [541, 172] on div "A" at bounding box center [542, 176] width 16 height 16
click at [665, 595] on span "SUBMIT" at bounding box center [656, 599] width 28 height 14
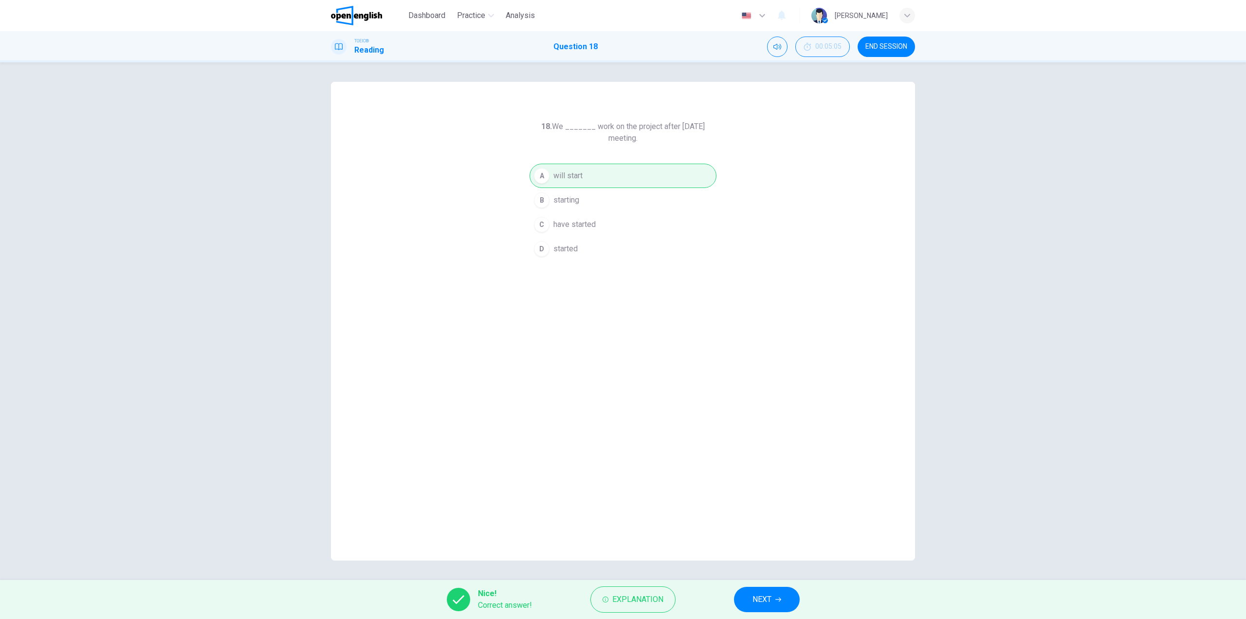
click at [752, 593] on span "NEXT" at bounding box center [761, 599] width 19 height 14
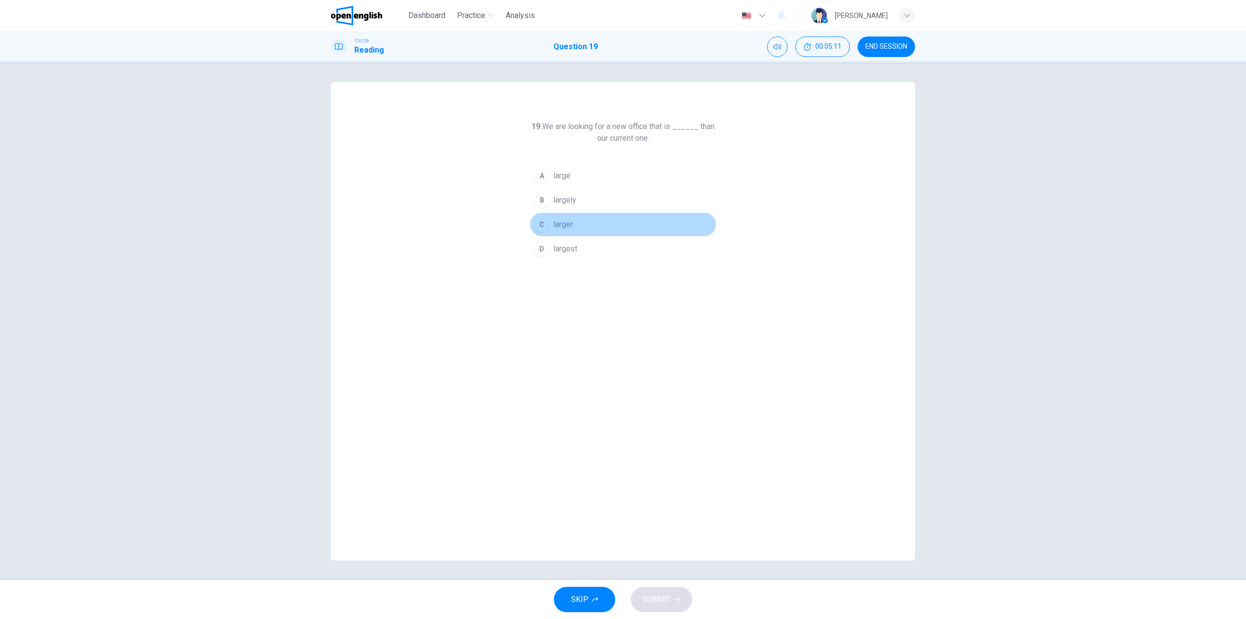
click at [543, 226] on div "C" at bounding box center [542, 225] width 16 height 16
click at [665, 595] on span "SUBMIT" at bounding box center [656, 599] width 28 height 14
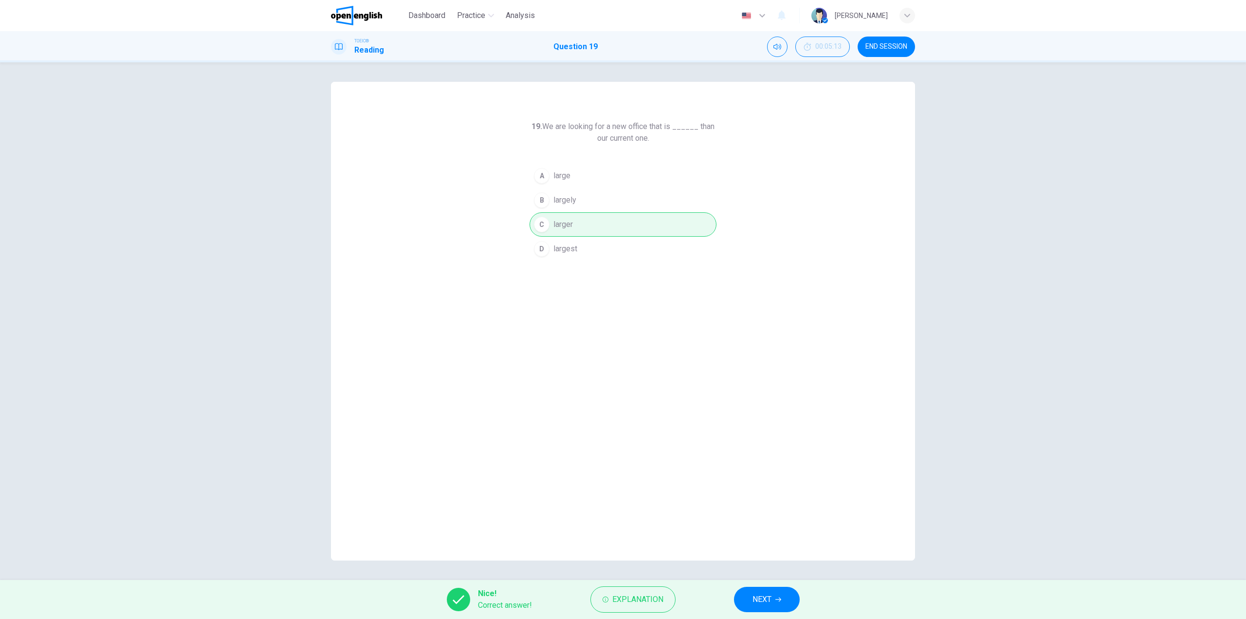
click at [752, 596] on span "NEXT" at bounding box center [761, 599] width 19 height 14
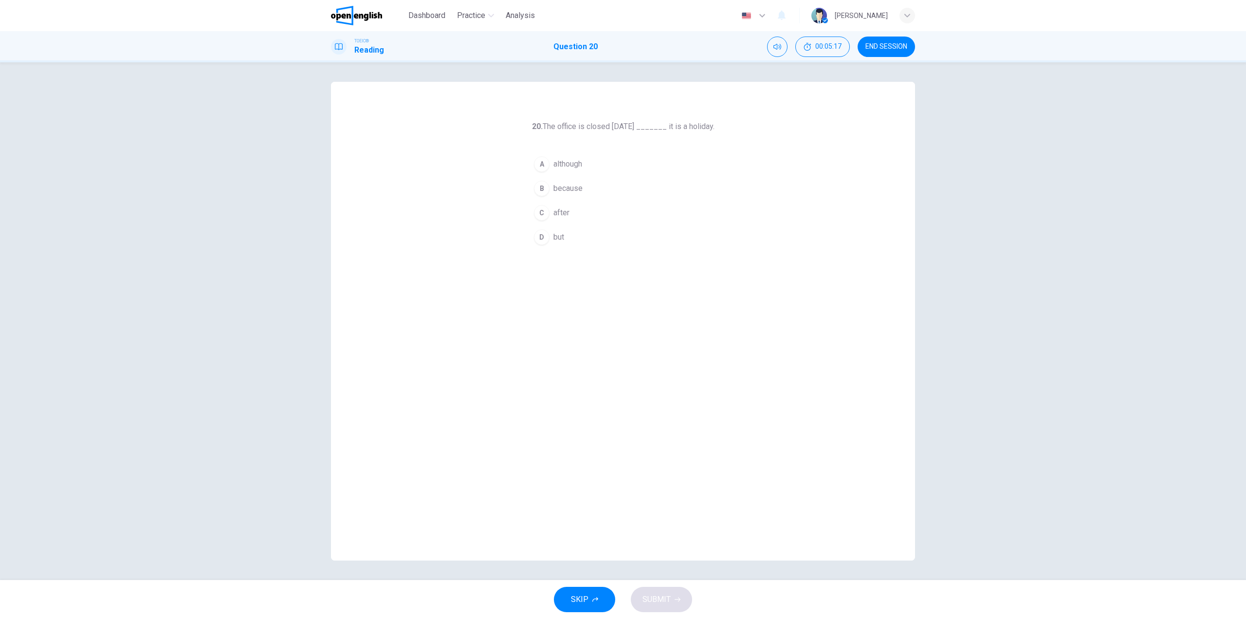
click at [544, 184] on div "B" at bounding box center [542, 189] width 16 height 16
click at [670, 594] on button "SUBMIT" at bounding box center [661, 598] width 61 height 25
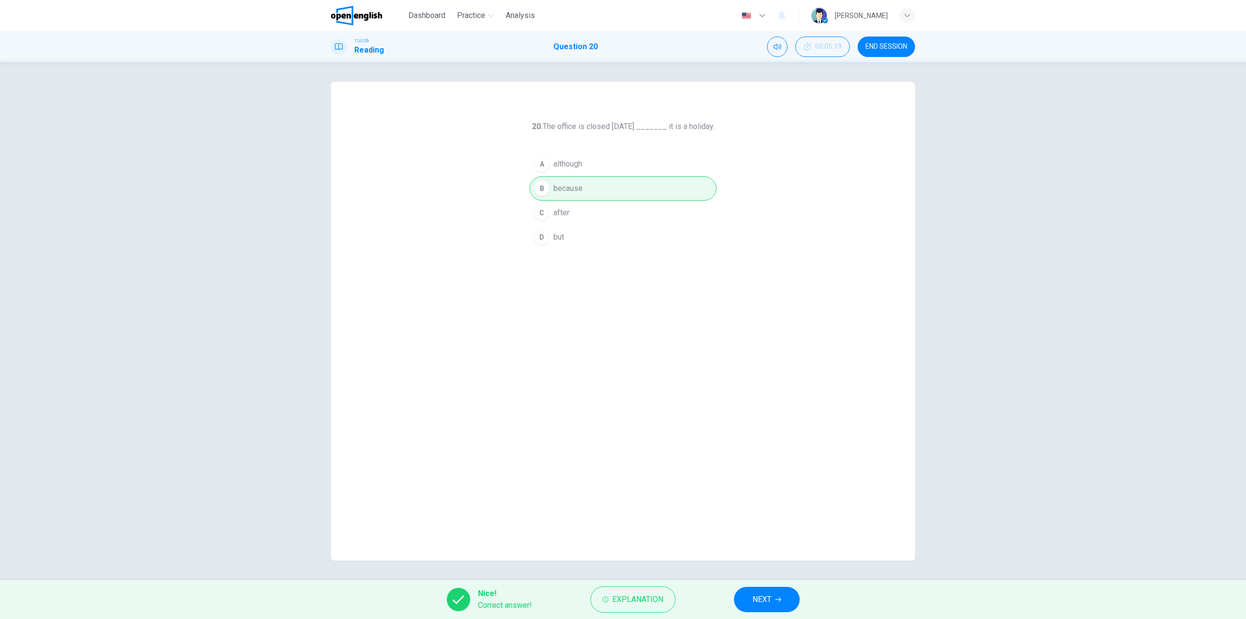
click at [745, 598] on button "NEXT" at bounding box center [767, 598] width 66 height 25
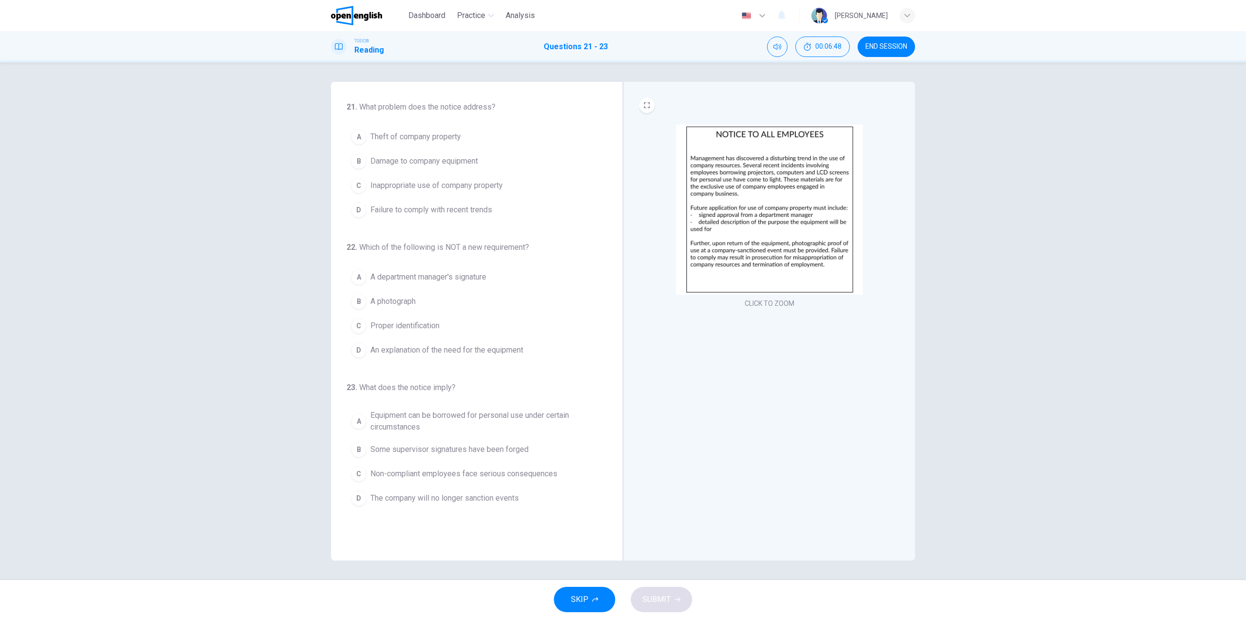
click at [388, 187] on span "Inappropriate use of company property" at bounding box center [436, 186] width 132 height 12
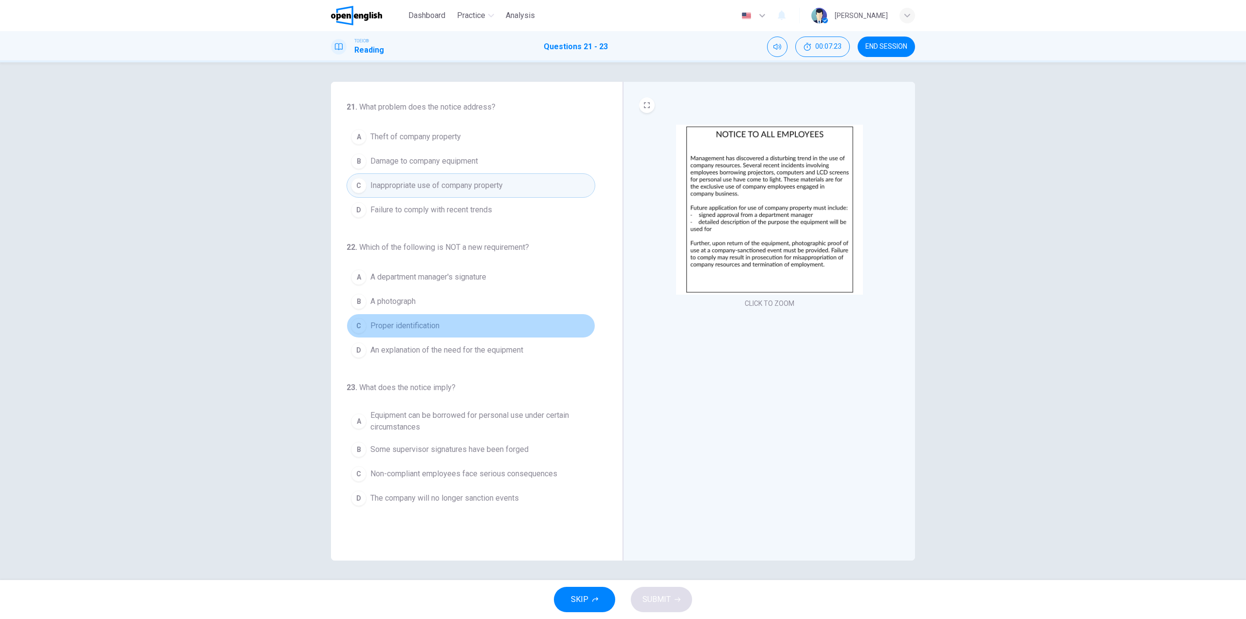
drag, startPoint x: 381, startPoint y: 323, endPoint x: 398, endPoint y: 333, distance: 20.5
click at [381, 323] on span "Proper identification" at bounding box center [404, 326] width 69 height 12
click at [526, 468] on span "Non-compliant employees face serious consequences" at bounding box center [463, 474] width 187 height 12
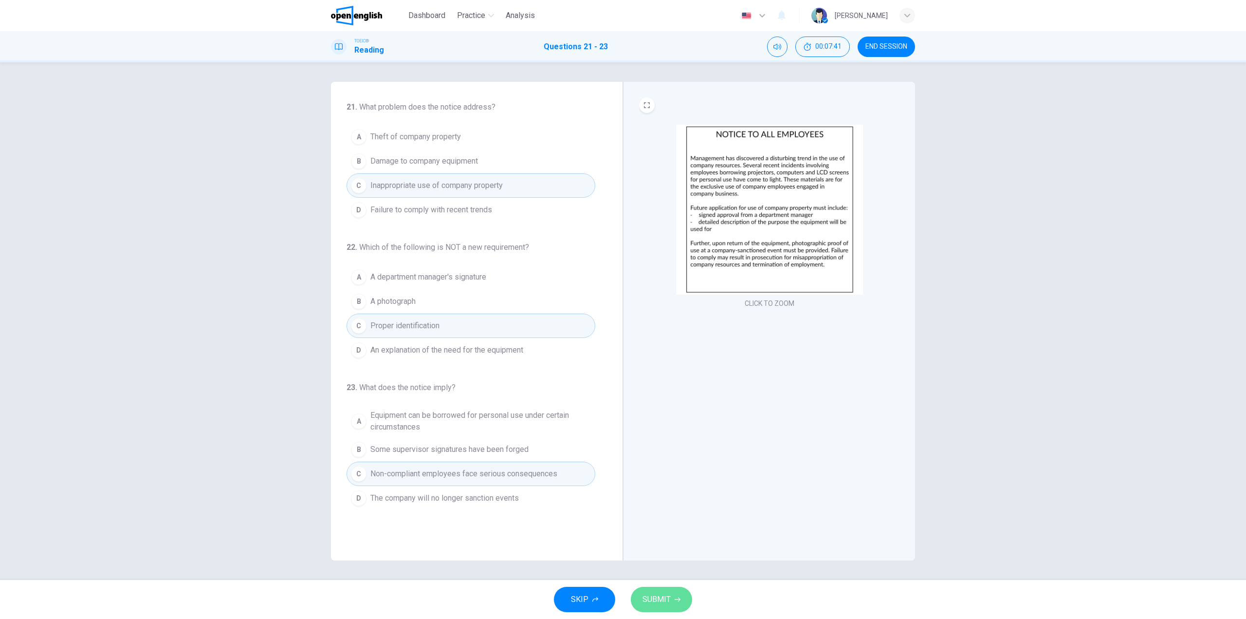
click at [672, 600] on button "SUBMIT" at bounding box center [661, 598] width 61 height 25
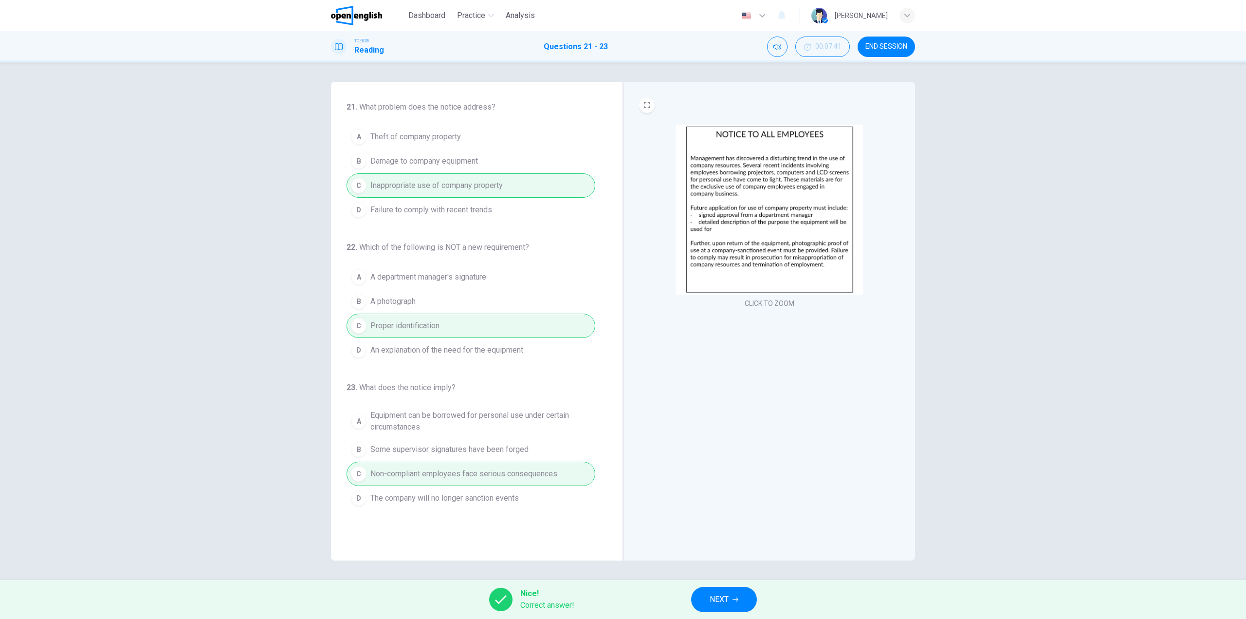
click at [732, 587] on button "NEXT" at bounding box center [724, 598] width 66 height 25
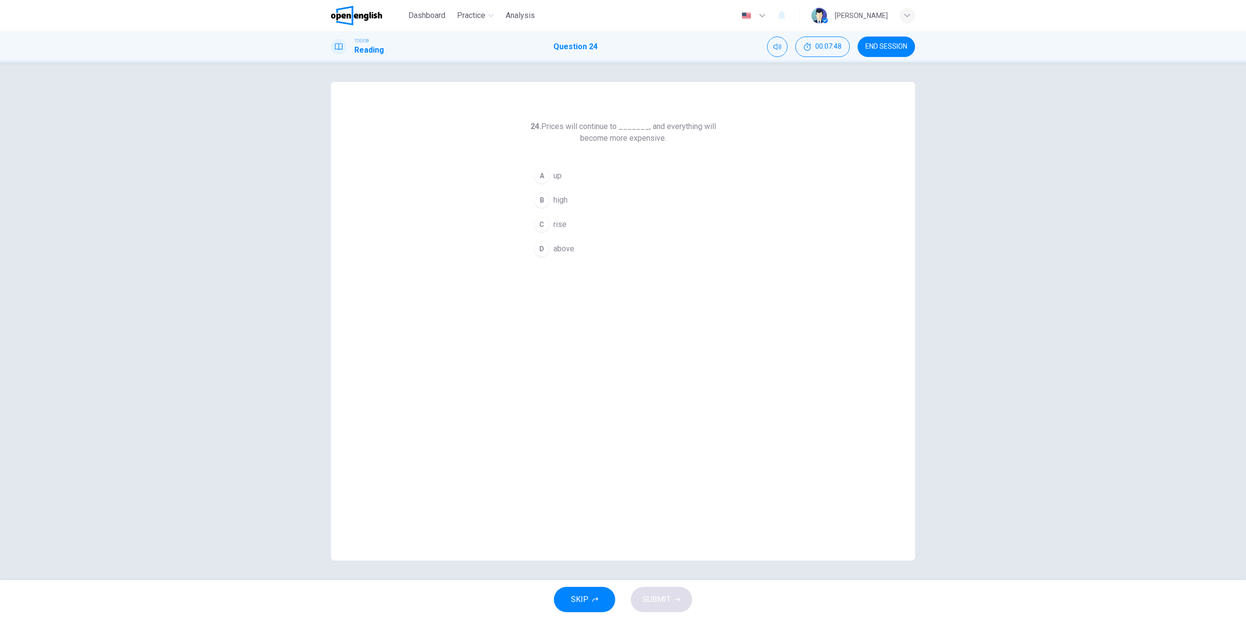
click at [536, 213] on button "C rise" at bounding box center [622, 224] width 187 height 24
click at [664, 593] on span "SUBMIT" at bounding box center [656, 599] width 28 height 14
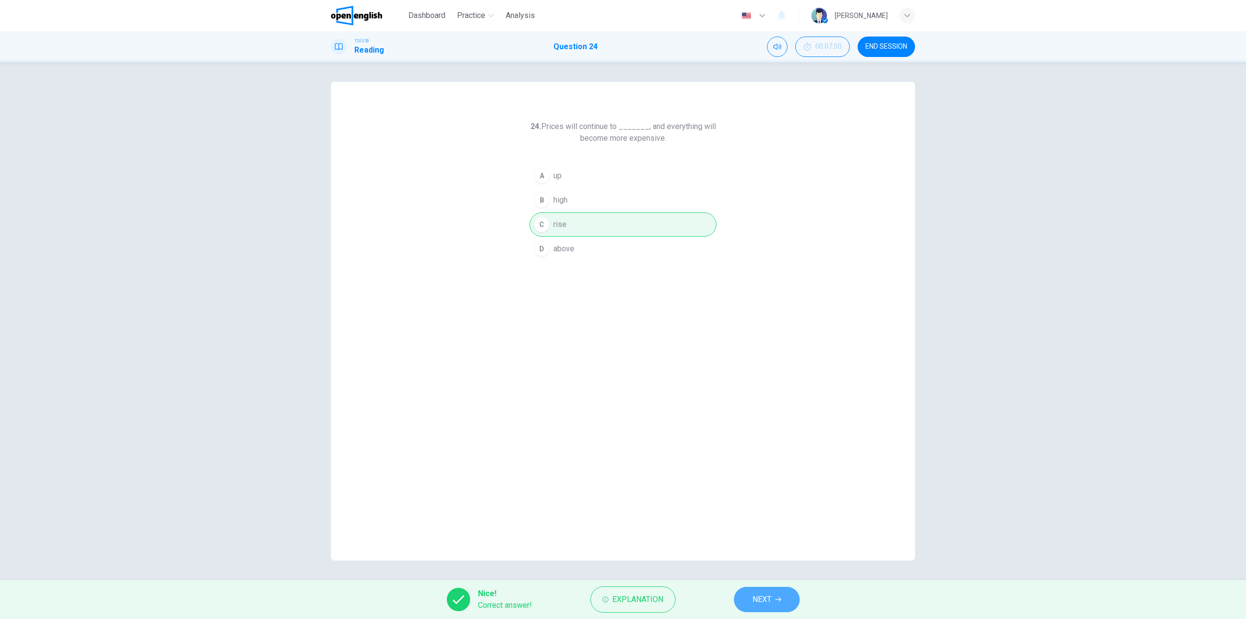
click at [778, 593] on button "NEXT" at bounding box center [767, 598] width 66 height 25
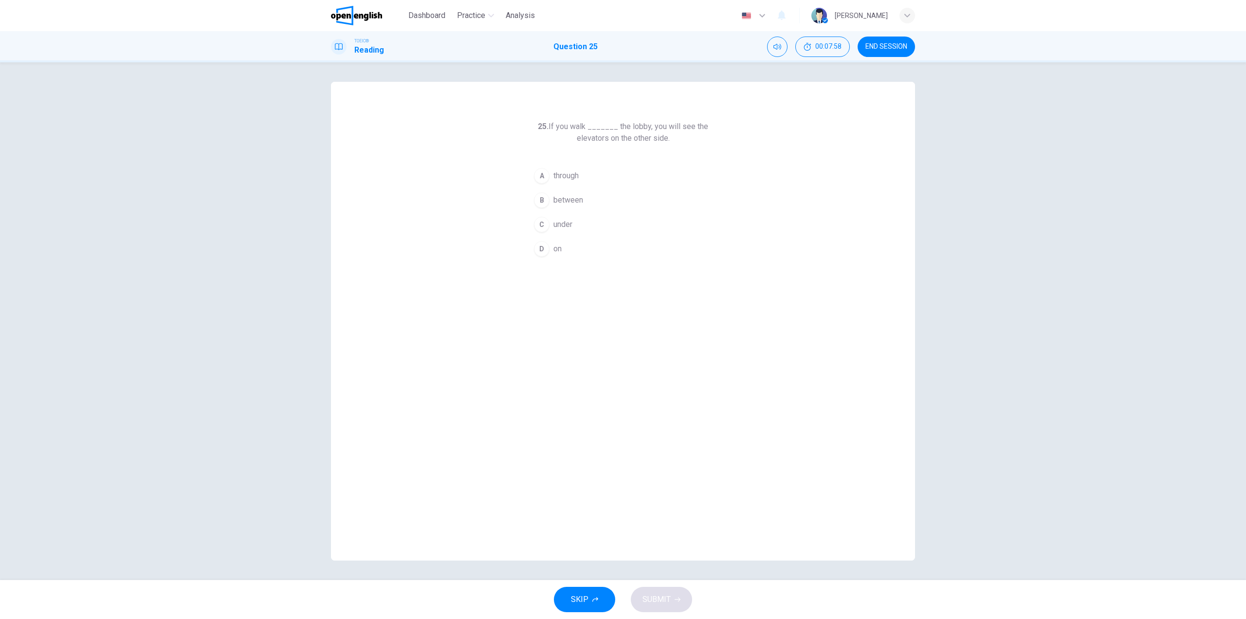
click at [548, 178] on div "A" at bounding box center [542, 176] width 16 height 16
click at [661, 594] on span "SUBMIT" at bounding box center [656, 599] width 28 height 14
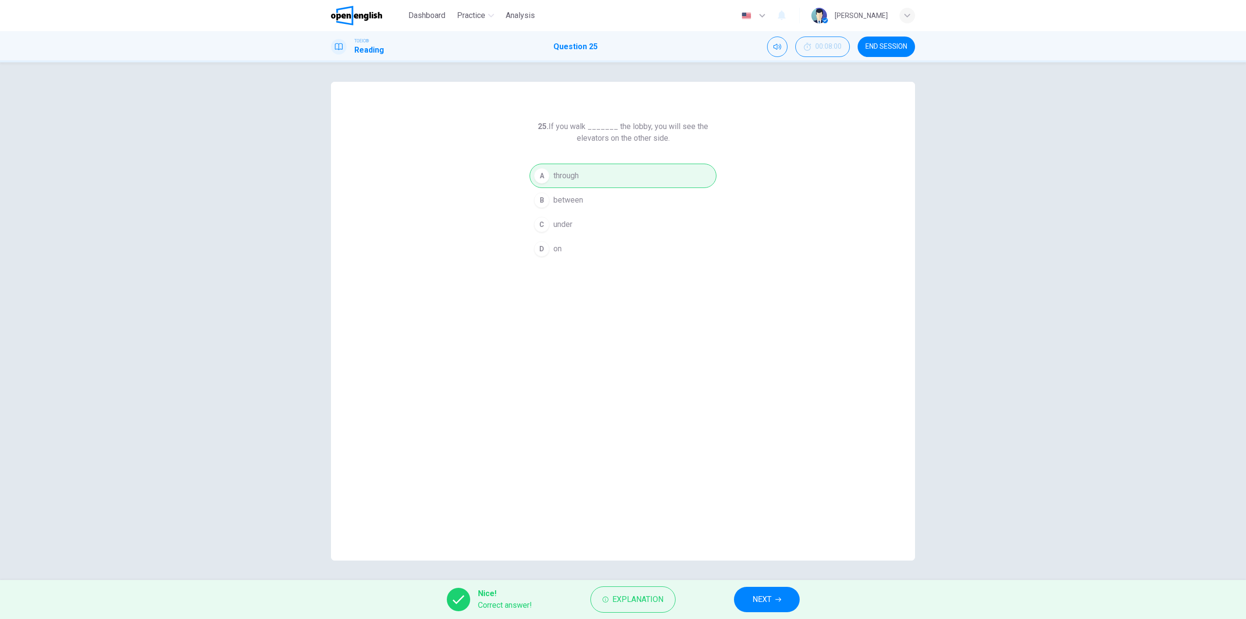
click at [754, 596] on span "NEXT" at bounding box center [761, 599] width 19 height 14
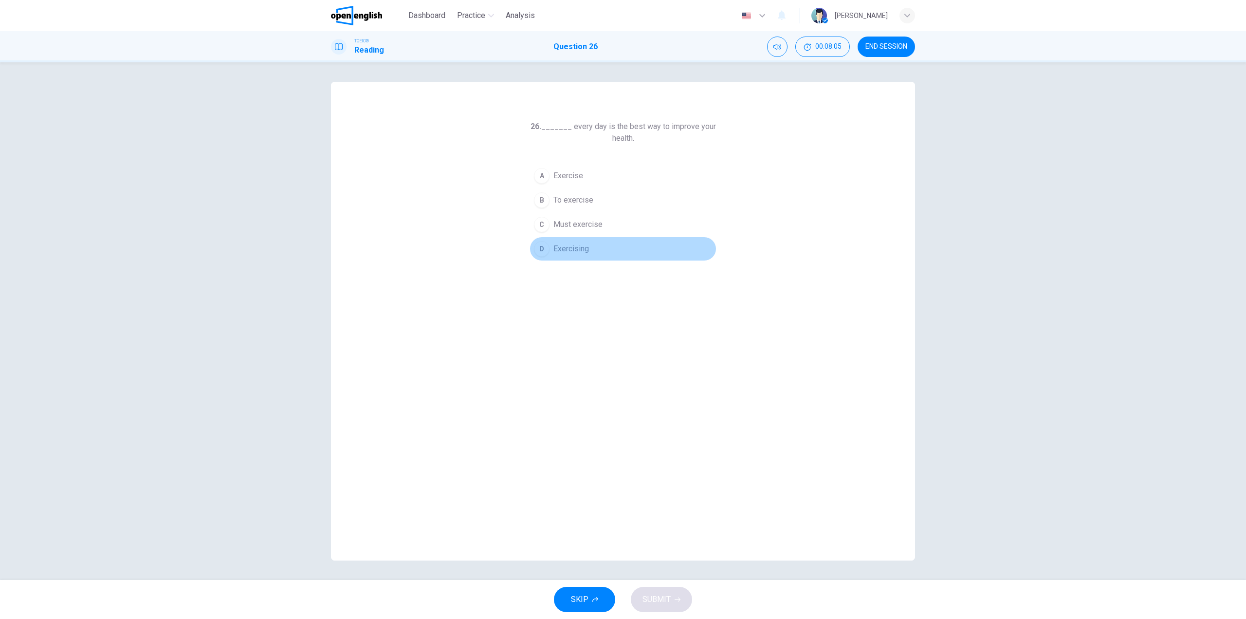
click at [535, 250] on div "D" at bounding box center [542, 249] width 16 height 16
click at [659, 597] on span "SUBMIT" at bounding box center [656, 599] width 28 height 14
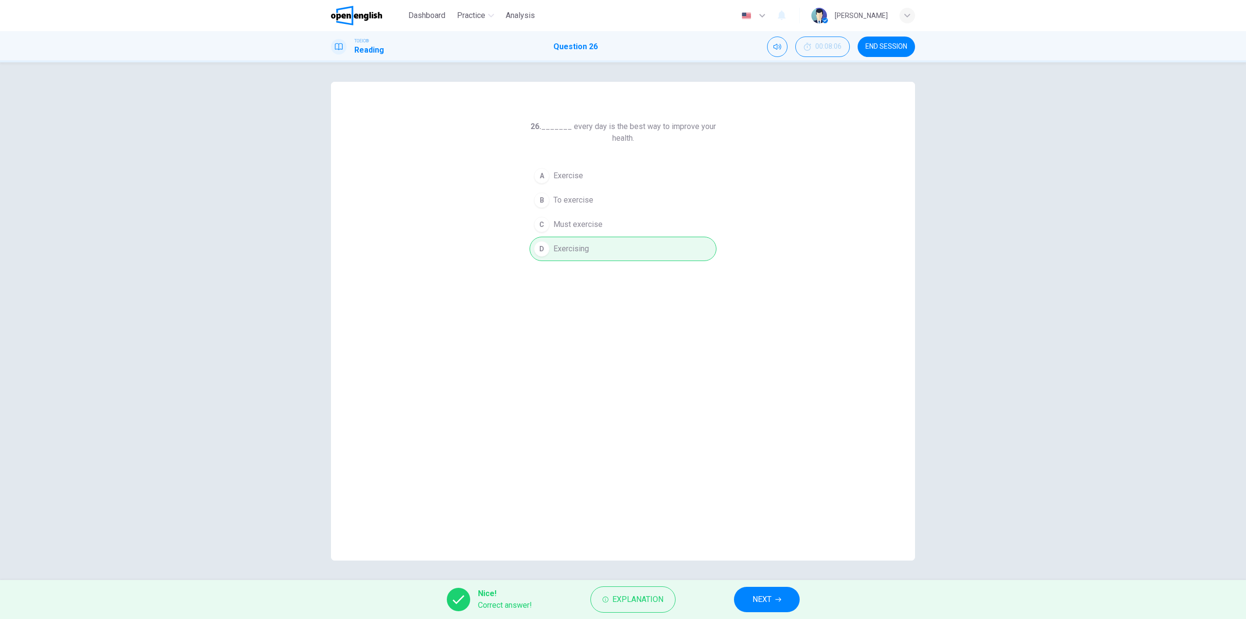
click at [750, 591] on button "NEXT" at bounding box center [767, 598] width 66 height 25
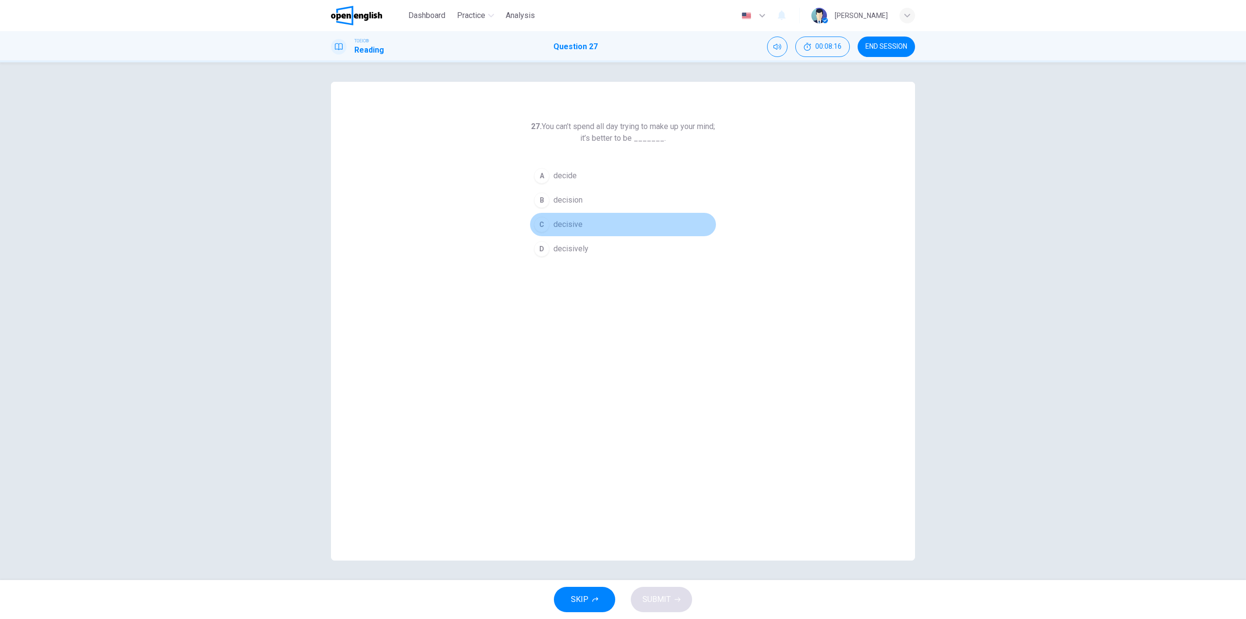
click at [542, 224] on div "C" at bounding box center [542, 225] width 16 height 16
click at [659, 599] on span "SUBMIT" at bounding box center [656, 599] width 28 height 14
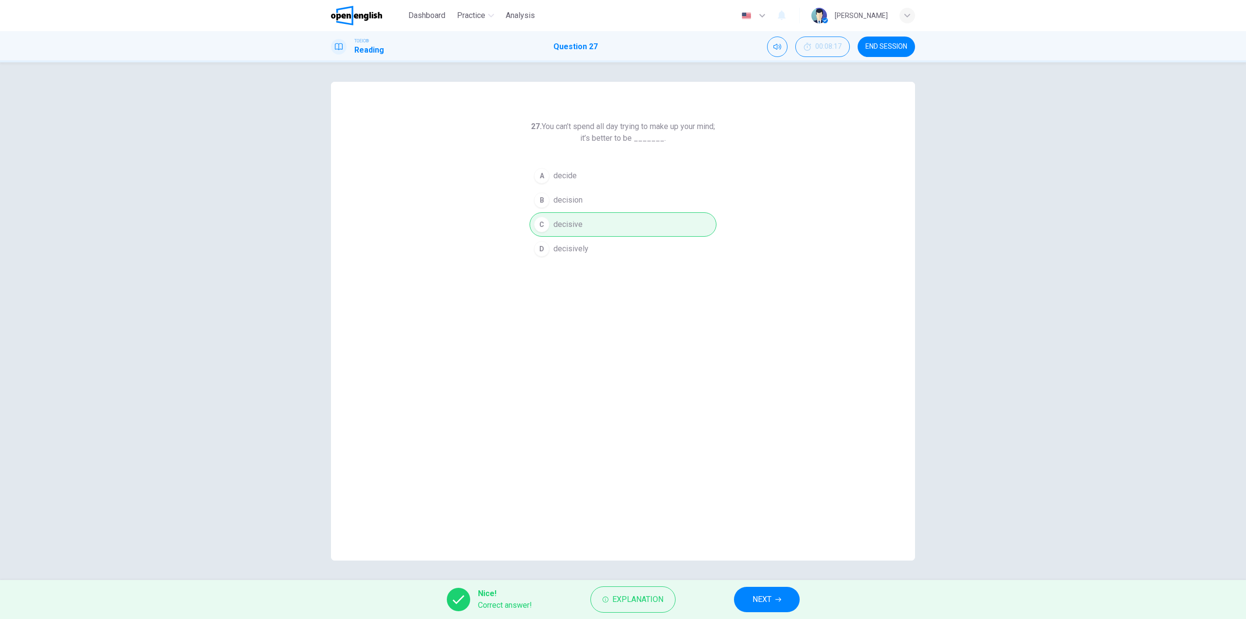
click at [758, 597] on span "NEXT" at bounding box center [761, 599] width 19 height 14
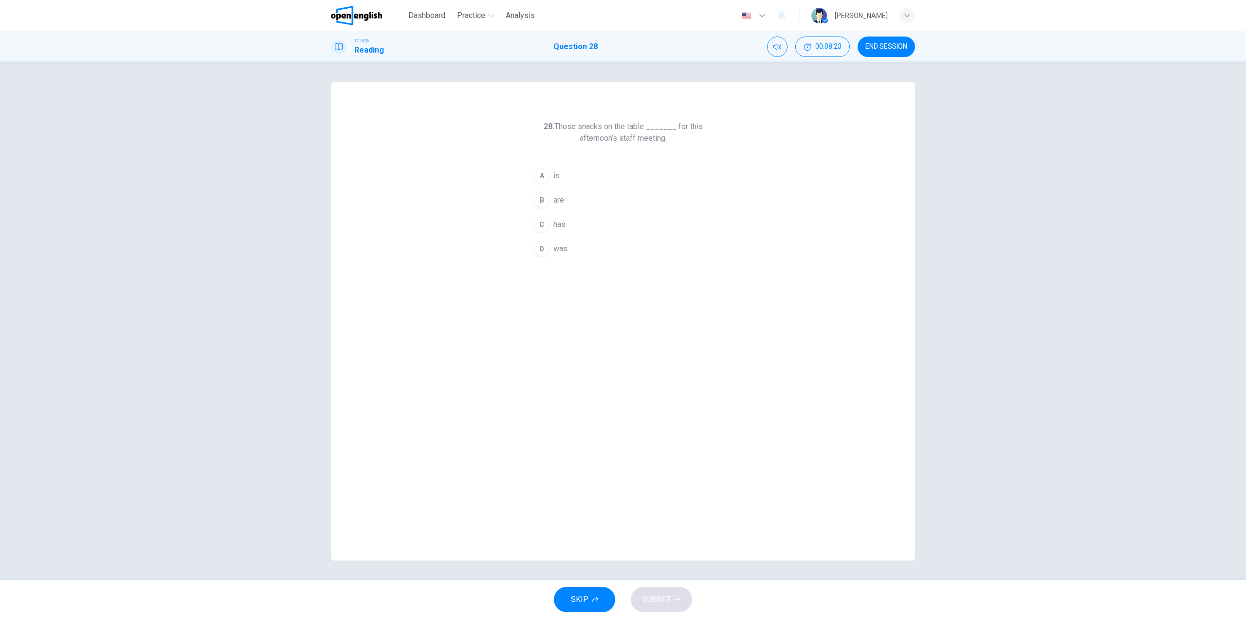
click at [536, 203] on div "B" at bounding box center [542, 200] width 16 height 16
click at [654, 577] on div "28. Those snacks on the table _______ for this afternoon’s staff meeting. A is …" at bounding box center [623, 320] width 1246 height 517
click at [657, 589] on button "SUBMIT" at bounding box center [661, 598] width 61 height 25
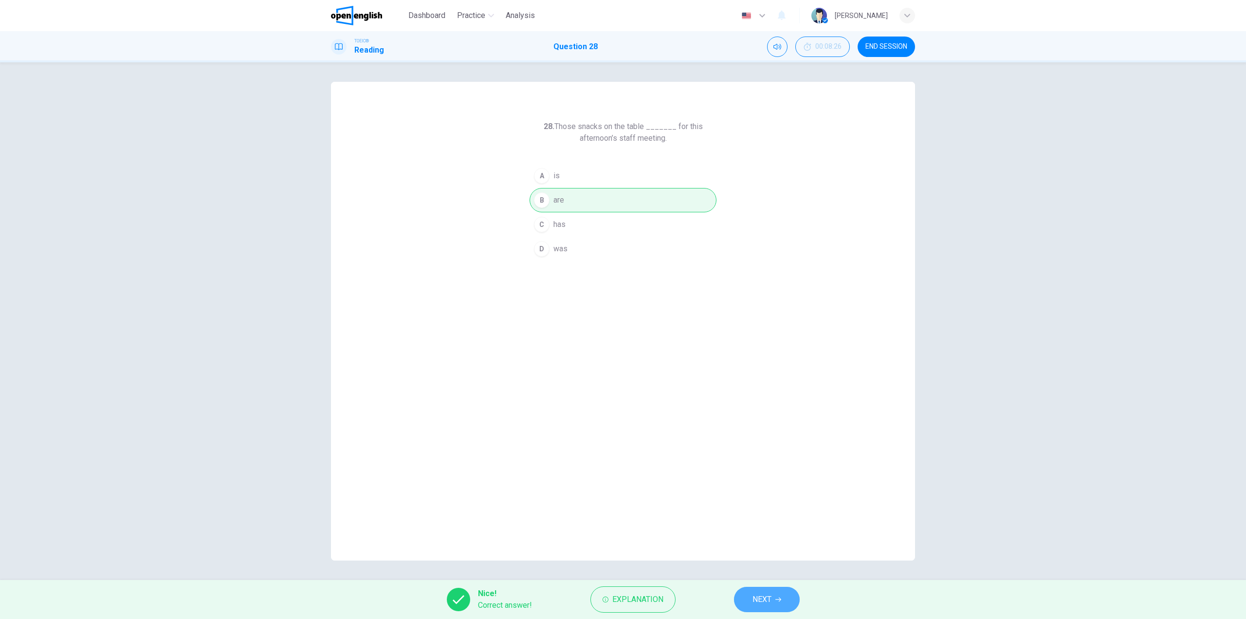
click at [771, 600] on span "NEXT" at bounding box center [761, 599] width 19 height 14
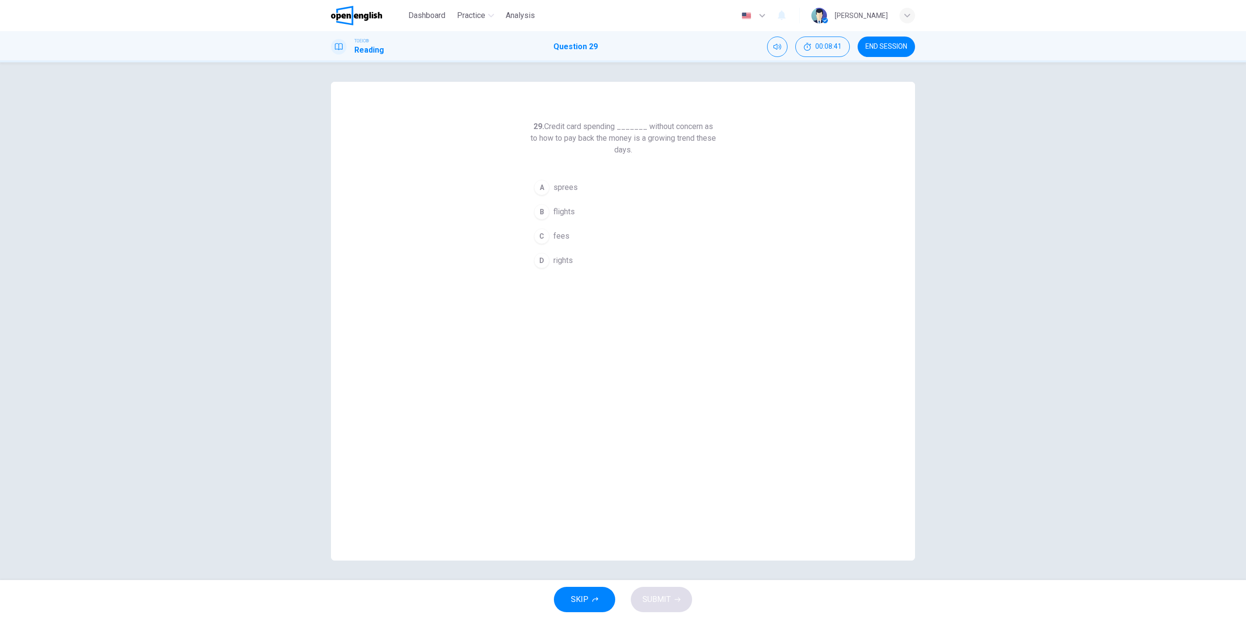
click at [544, 235] on div "C" at bounding box center [542, 236] width 16 height 16
click at [643, 593] on span "SUBMIT" at bounding box center [656, 599] width 28 height 14
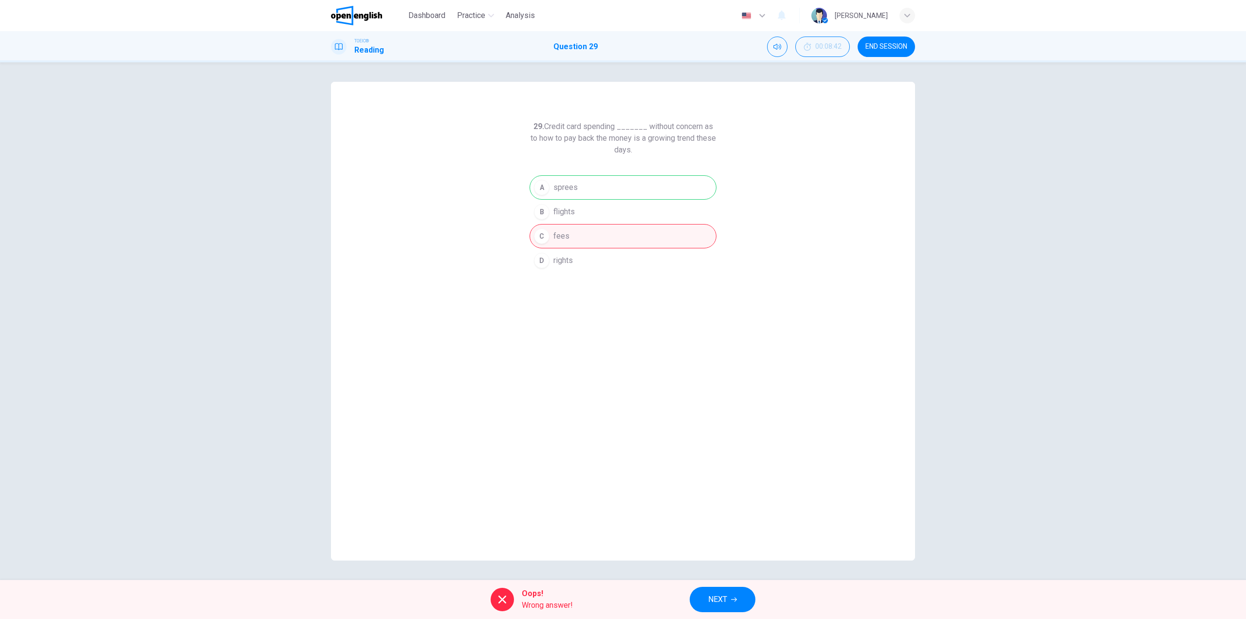
click at [573, 181] on div "A sprees B flights C fees D rights" at bounding box center [622, 223] width 187 height 97
click at [711, 588] on button "NEXT" at bounding box center [723, 598] width 66 height 25
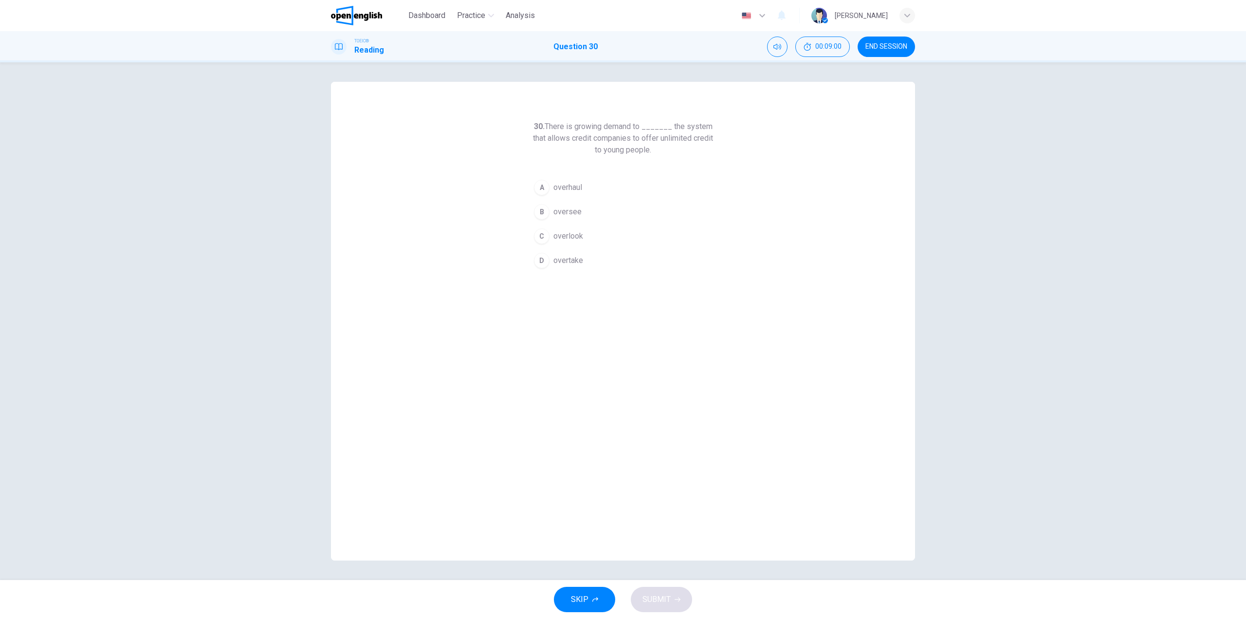
drag, startPoint x: 589, startPoint y: 263, endPoint x: 537, endPoint y: 117, distance: 154.8
click at [537, 117] on div "30. There is growing demand to _______ the system that allows credit companies …" at bounding box center [623, 321] width 584 height 478
click at [534, 120] on div "30. There is growing demand to _______ the system that allows credit companies …" at bounding box center [623, 321] width 584 height 478
drag, startPoint x: 538, startPoint y: 125, endPoint x: 716, endPoint y: 243, distance: 213.1
click at [716, 243] on div "30. There is growing demand to _______ the system that allows credit companies …" at bounding box center [622, 197] width 187 height 152
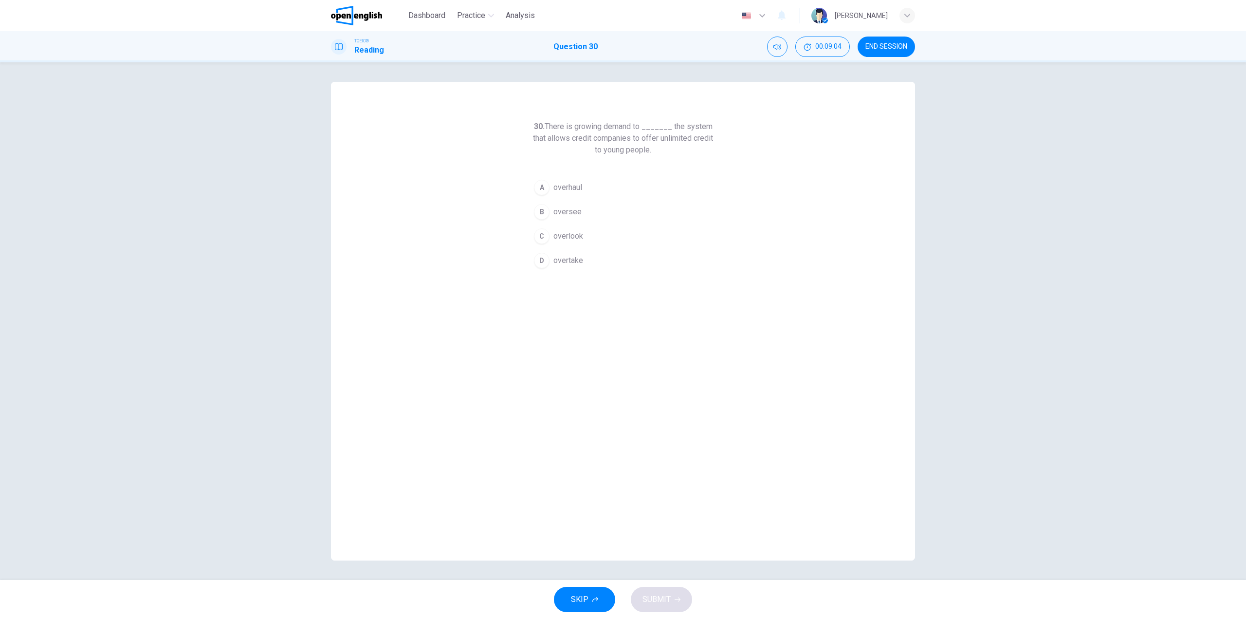
drag, startPoint x: 648, startPoint y: 146, endPoint x: 545, endPoint y: 112, distance: 108.6
click at [545, 112] on div "30. There is growing demand to _______ the system that allows credit companies …" at bounding box center [623, 321] width 584 height 478
click at [555, 189] on span "overhaul" at bounding box center [567, 188] width 29 height 12
click at [655, 593] on span "SUBMIT" at bounding box center [656, 599] width 28 height 14
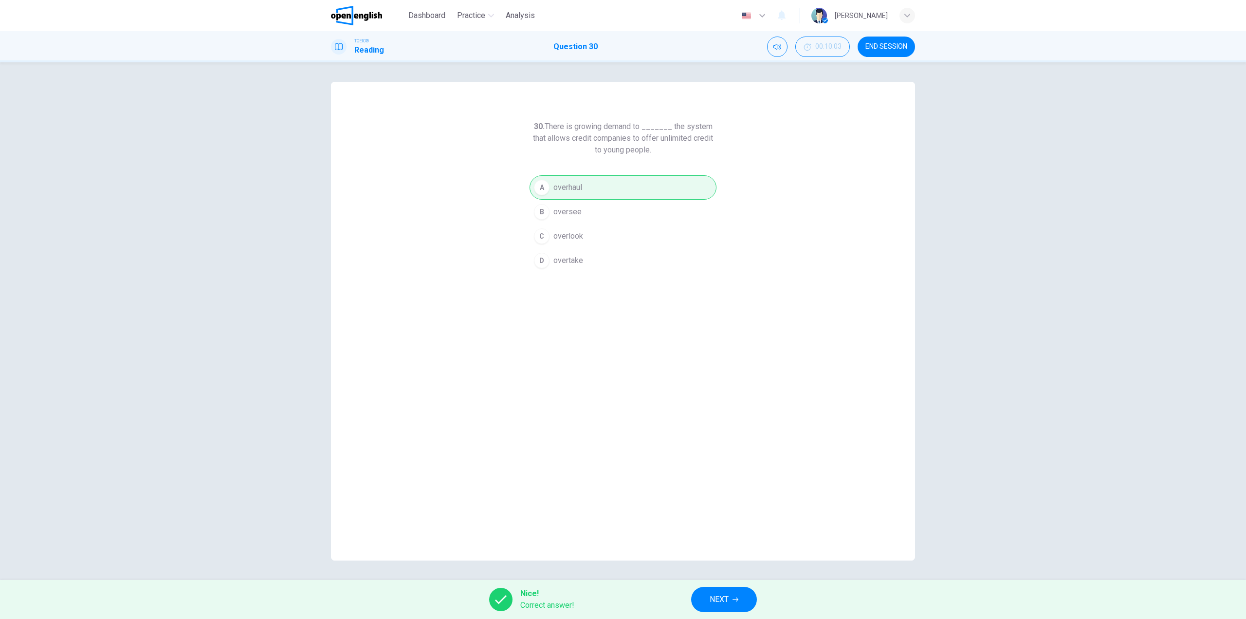
click at [716, 603] on span "NEXT" at bounding box center [719, 599] width 19 height 14
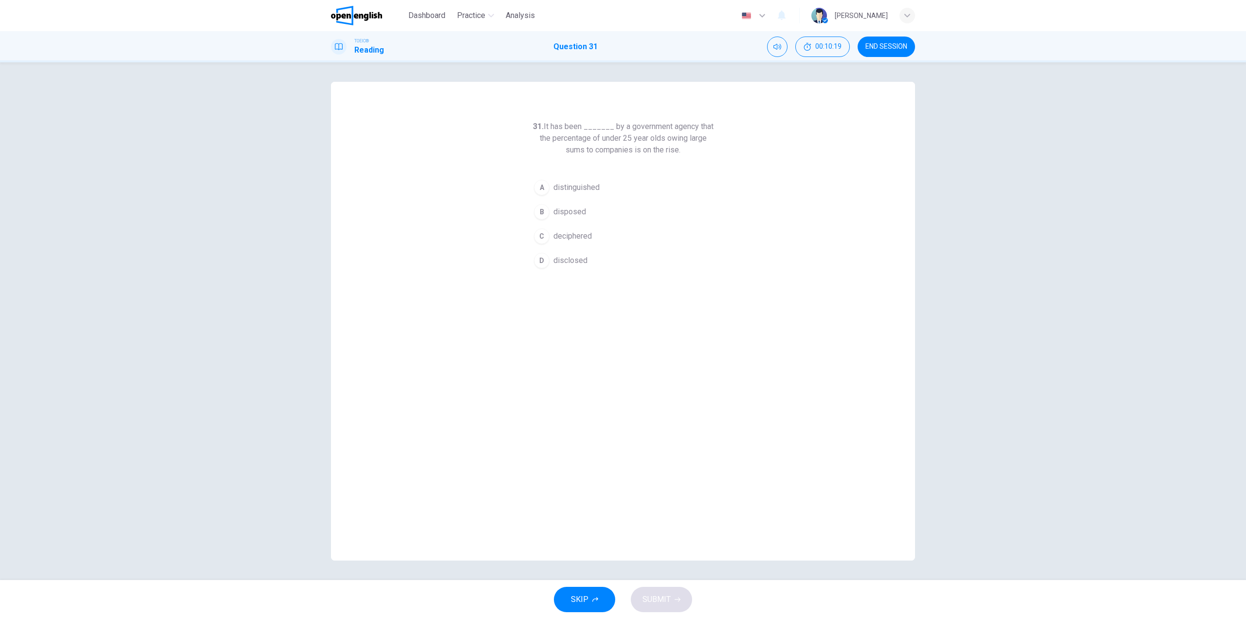
click at [544, 256] on div "D" at bounding box center [542, 261] width 16 height 16
click at [655, 600] on span "SUBMIT" at bounding box center [656, 599] width 28 height 14
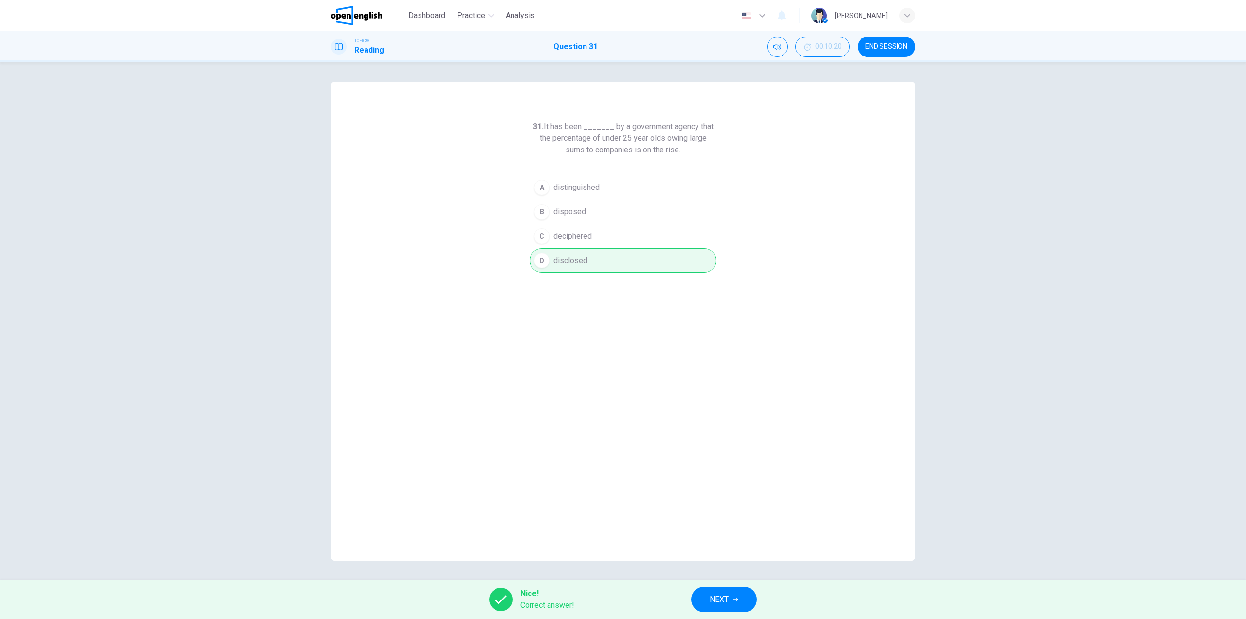
click at [743, 593] on button "NEXT" at bounding box center [724, 598] width 66 height 25
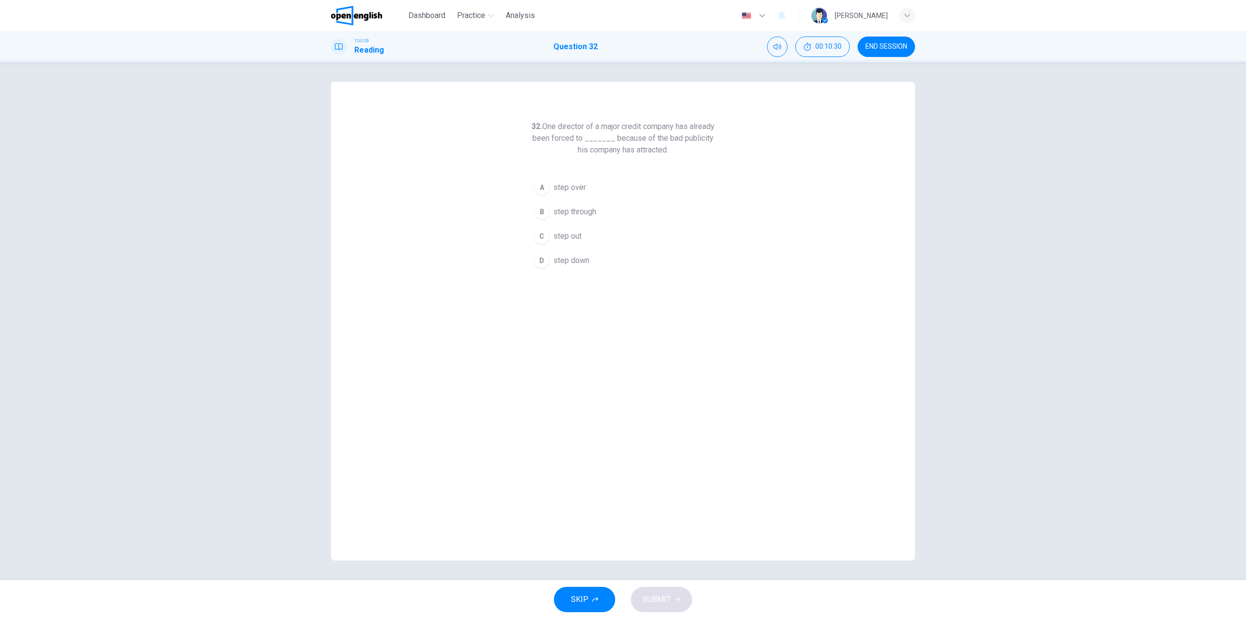
click at [565, 233] on span "step out" at bounding box center [567, 236] width 28 height 12
click at [656, 605] on span "SUBMIT" at bounding box center [656, 599] width 28 height 14
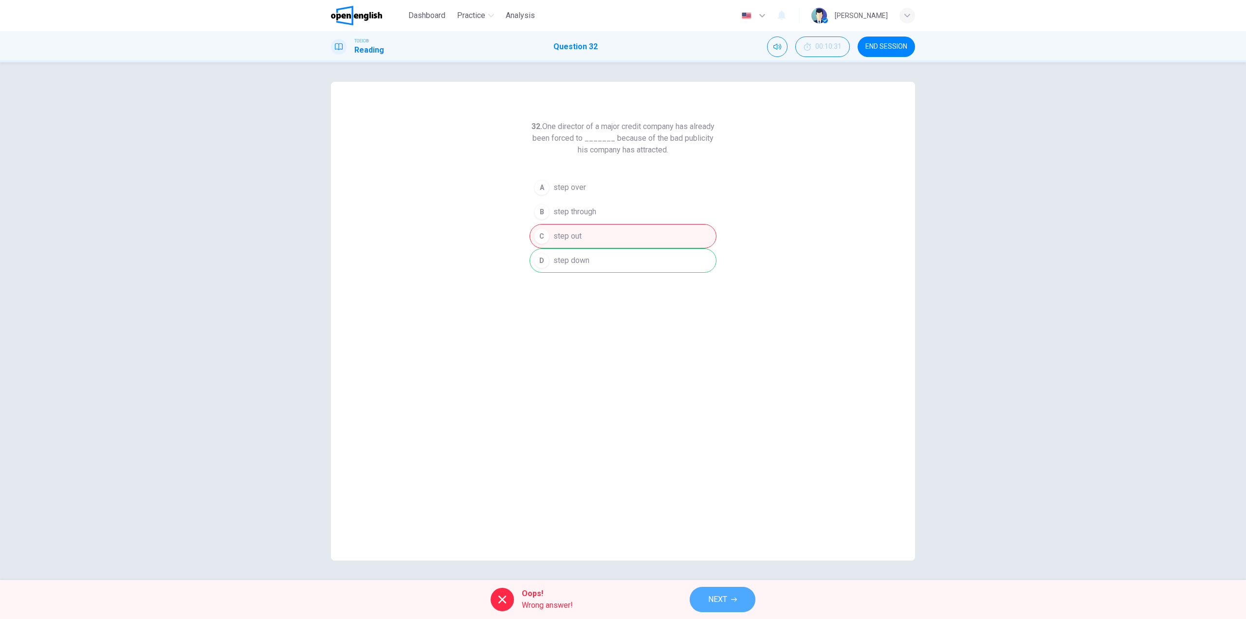
click at [709, 594] on span "NEXT" at bounding box center [717, 599] width 19 height 14
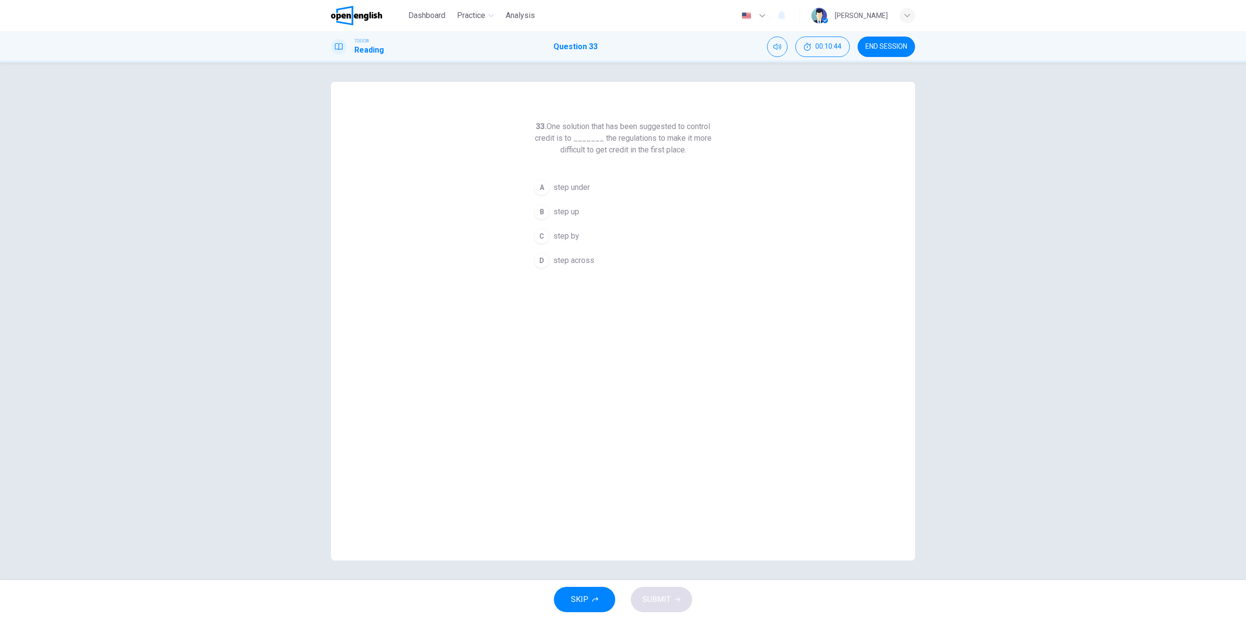
click at [570, 236] on span "step by" at bounding box center [566, 236] width 26 height 12
click at [576, 261] on span "step across" at bounding box center [573, 261] width 41 height 12
click at [651, 608] on button "SUBMIT" at bounding box center [661, 598] width 61 height 25
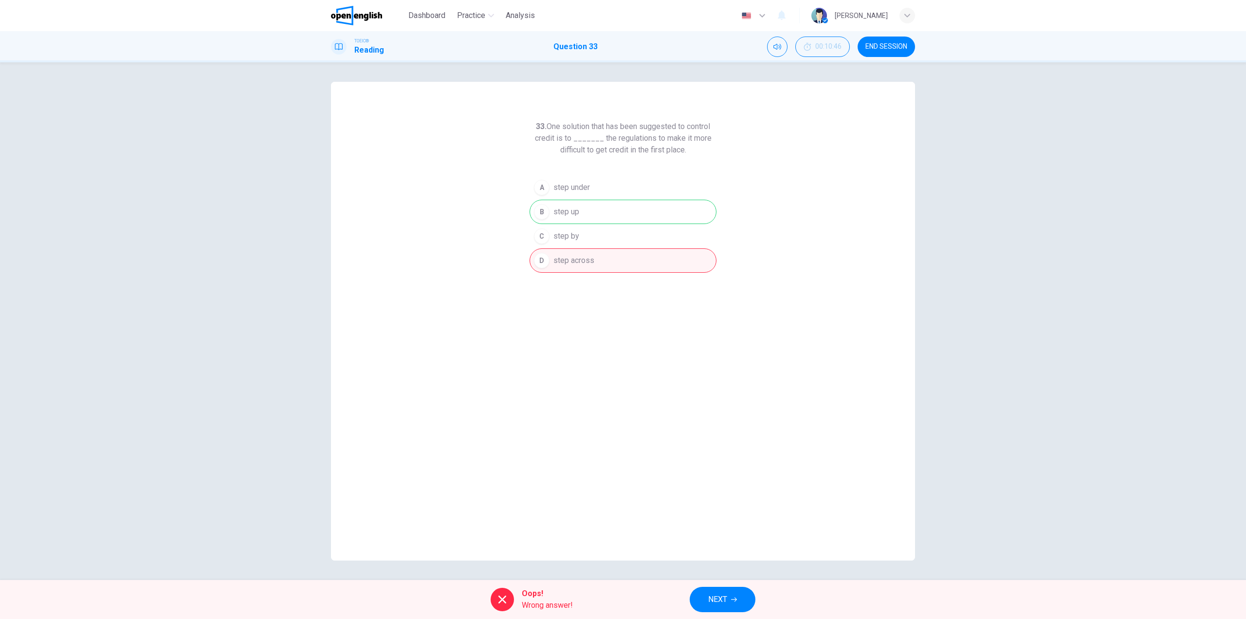
click at [713, 590] on button "NEXT" at bounding box center [723, 598] width 66 height 25
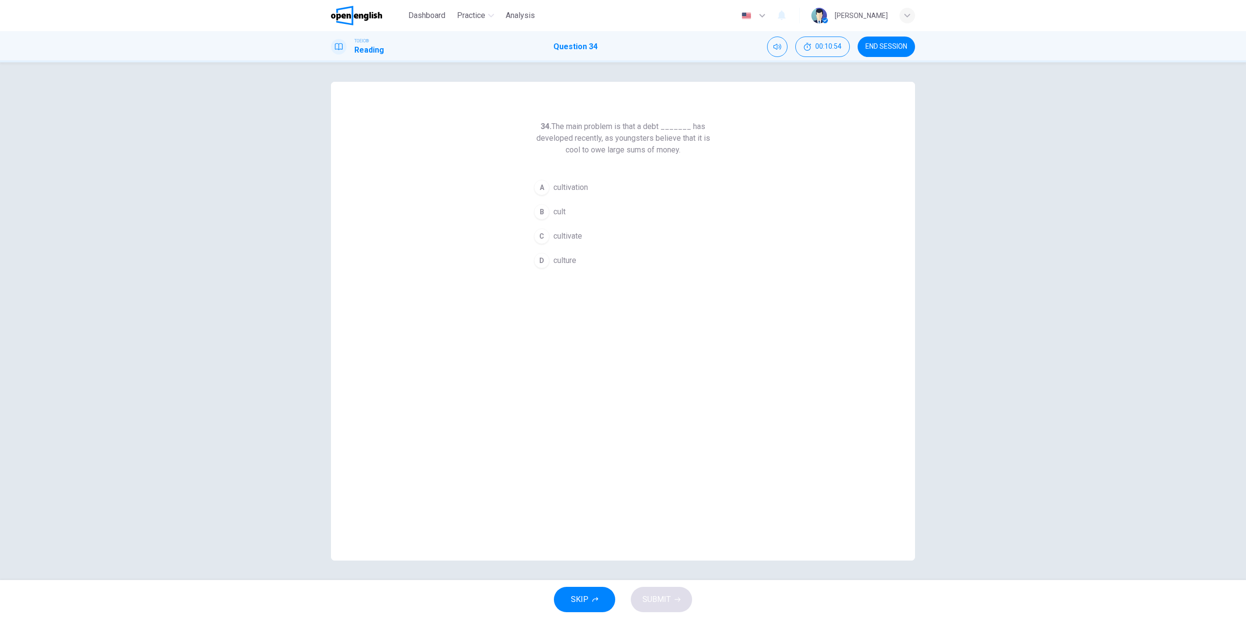
click at [569, 259] on span "culture" at bounding box center [564, 261] width 23 height 12
click at [673, 589] on button "SUBMIT" at bounding box center [661, 598] width 61 height 25
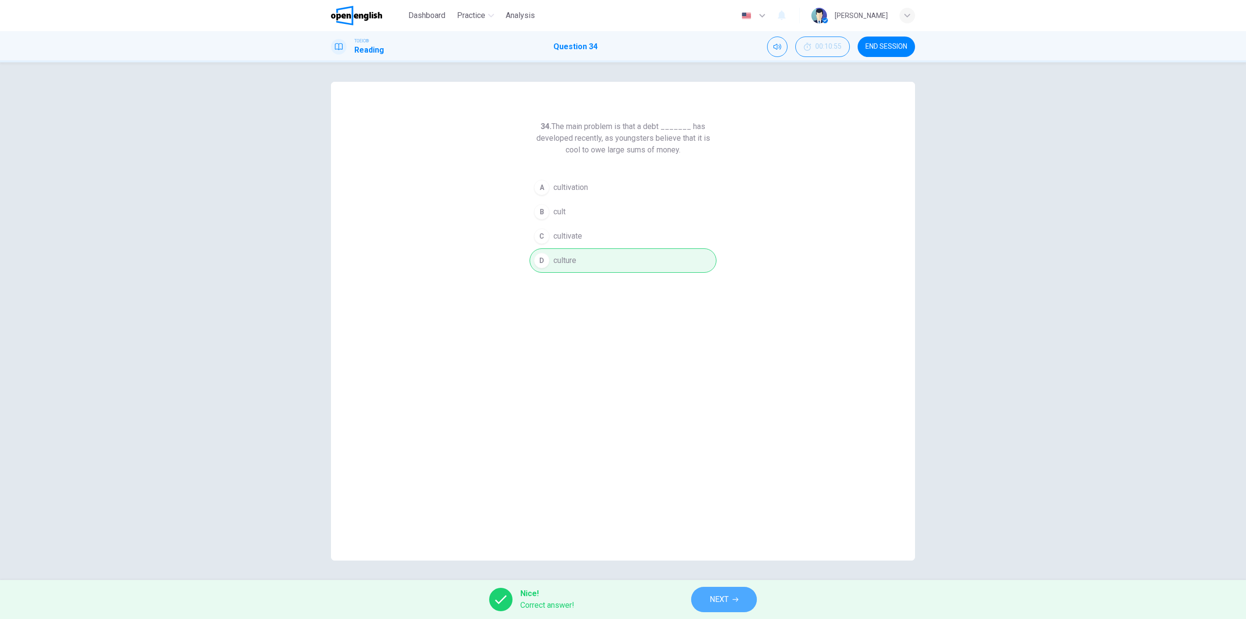
click at [708, 597] on button "NEXT" at bounding box center [724, 598] width 66 height 25
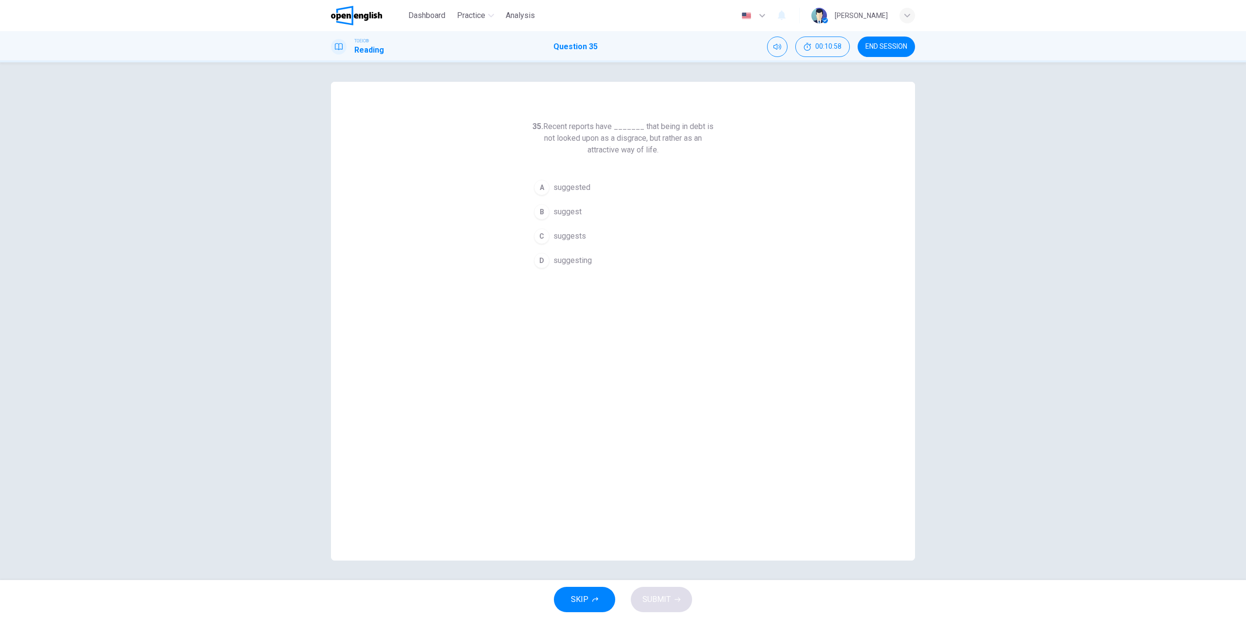
click at [563, 185] on span "suggested" at bounding box center [571, 188] width 37 height 12
click at [656, 600] on span "SUBMIT" at bounding box center [656, 599] width 28 height 14
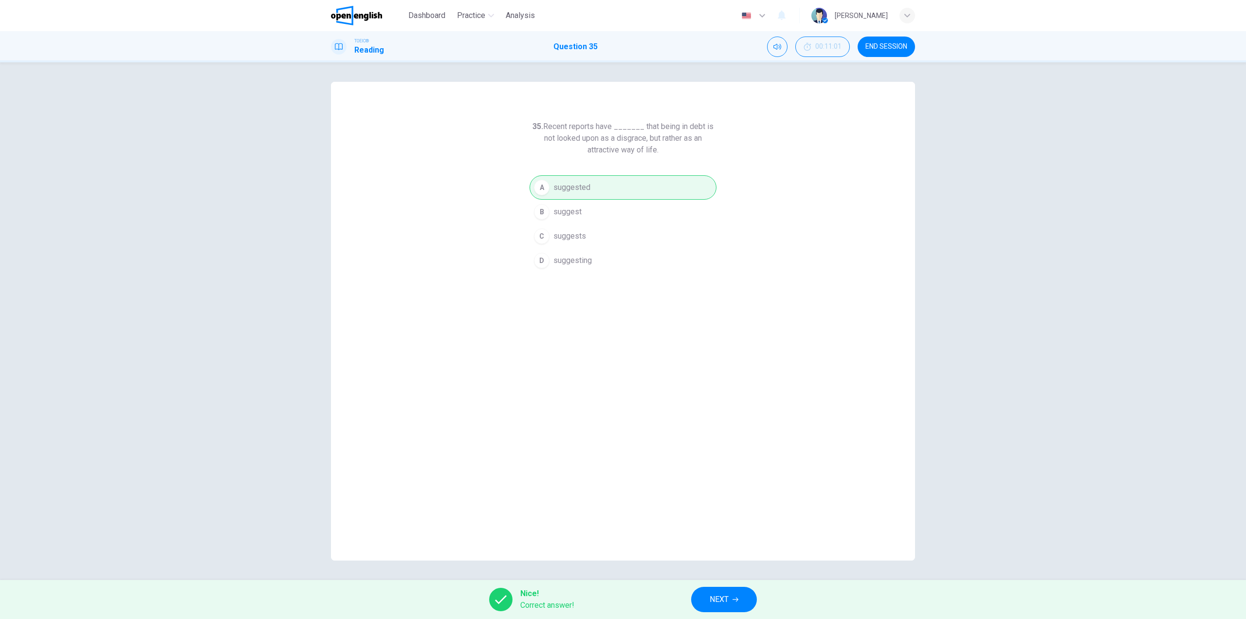
click at [885, 46] on span "END SESSION" at bounding box center [886, 47] width 42 height 8
